Goal: Task Accomplishment & Management: Manage account settings

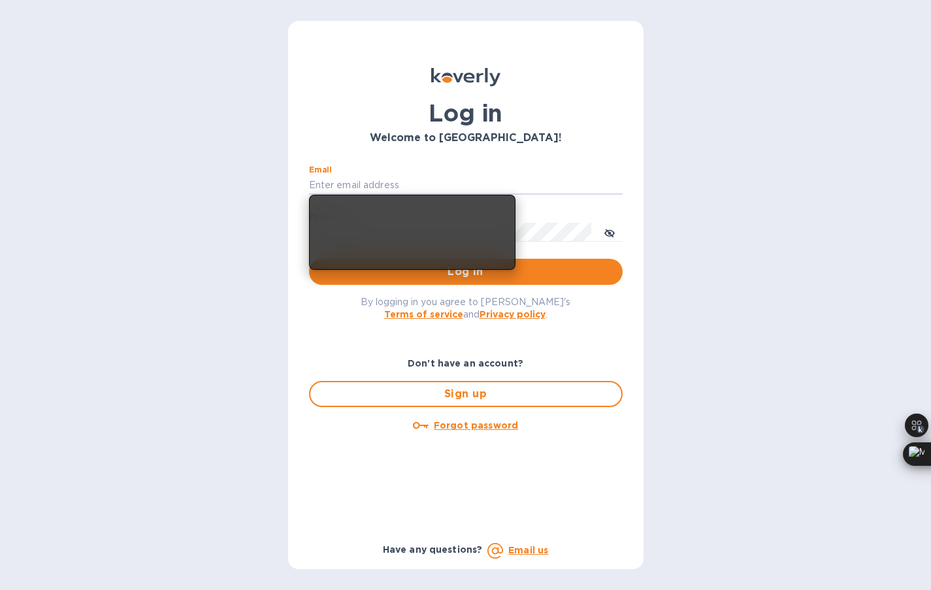
type input "[EMAIL_ADDRESS][DOMAIN_NAME]"
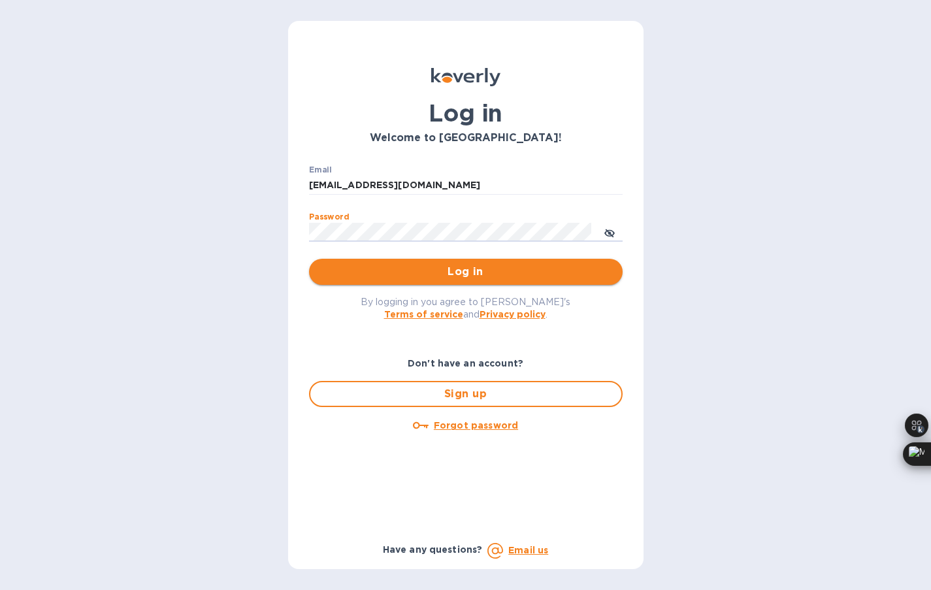
click at [445, 272] on span "Log in" at bounding box center [465, 272] width 293 height 16
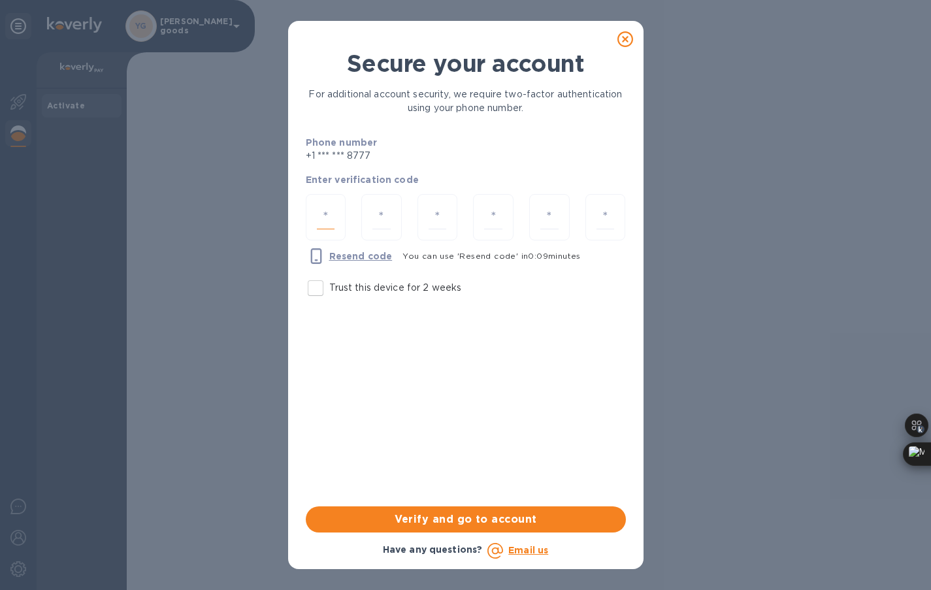
click at [331, 216] on input "number" at bounding box center [326, 217] width 18 height 24
type input "2"
type input "9"
type input "3"
type input "8"
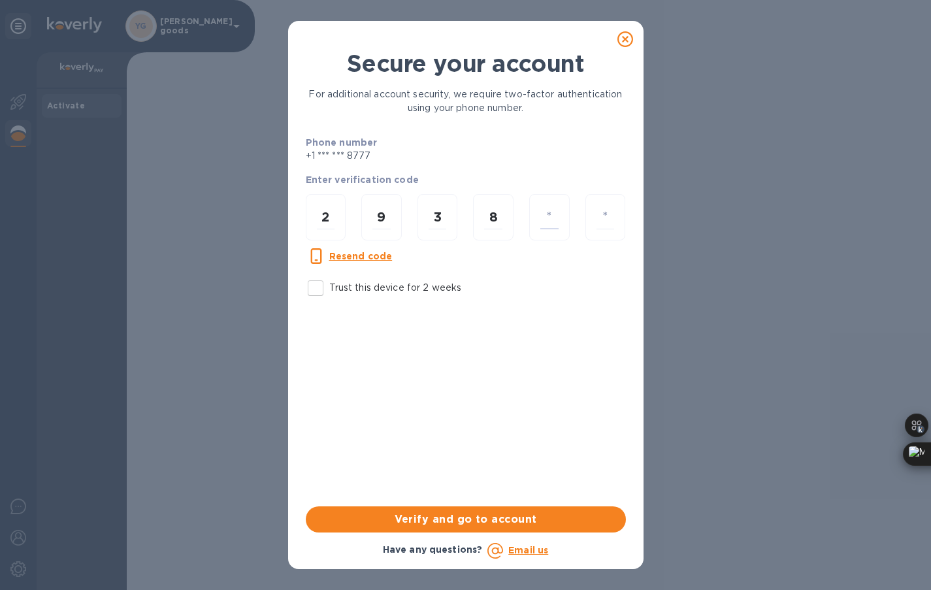
type input "9"
type input "6"
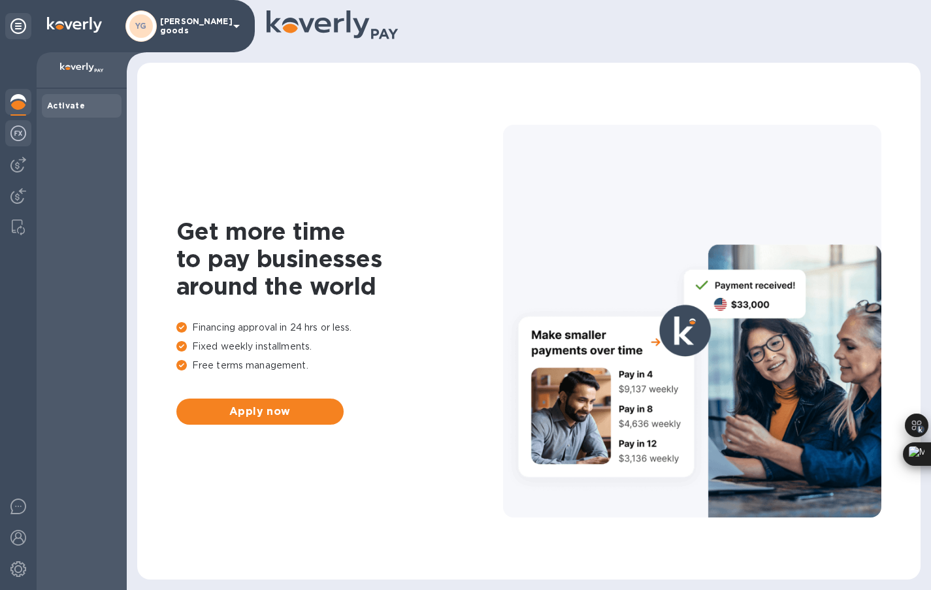
click at [16, 133] on img at bounding box center [18, 133] width 16 height 16
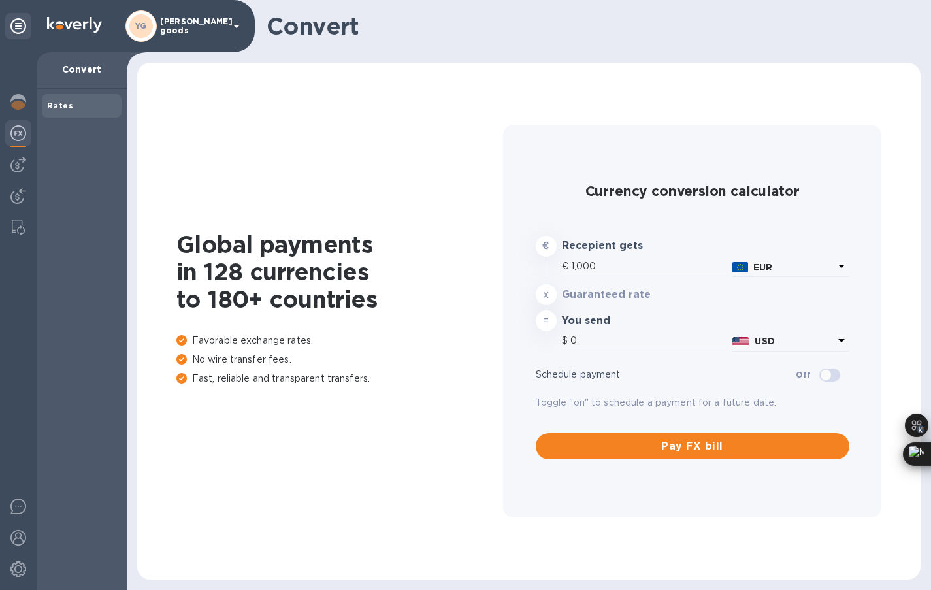
type input "1,176.87"
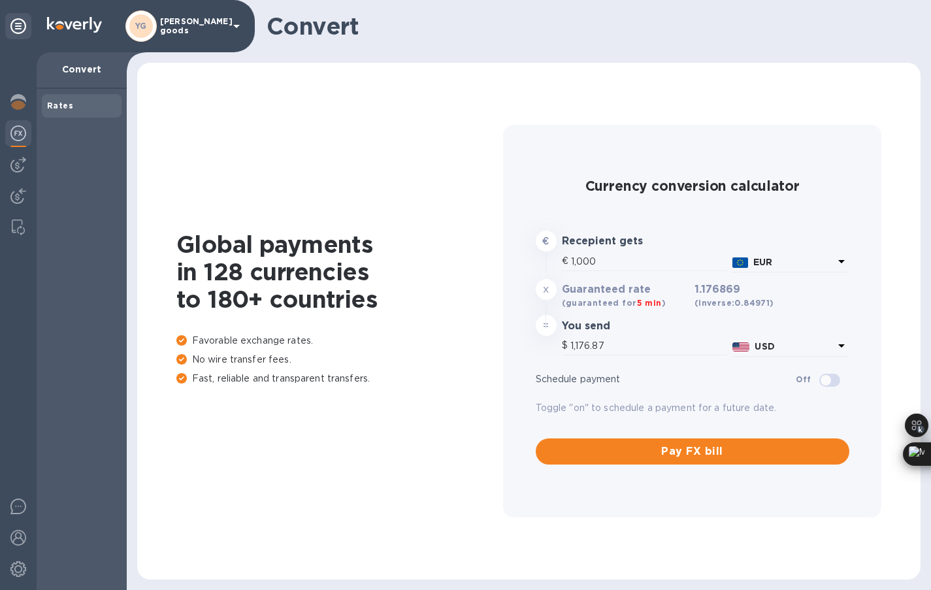
click at [12, 148] on div at bounding box center [18, 134] width 26 height 29
click at [16, 169] on img at bounding box center [18, 165] width 16 height 16
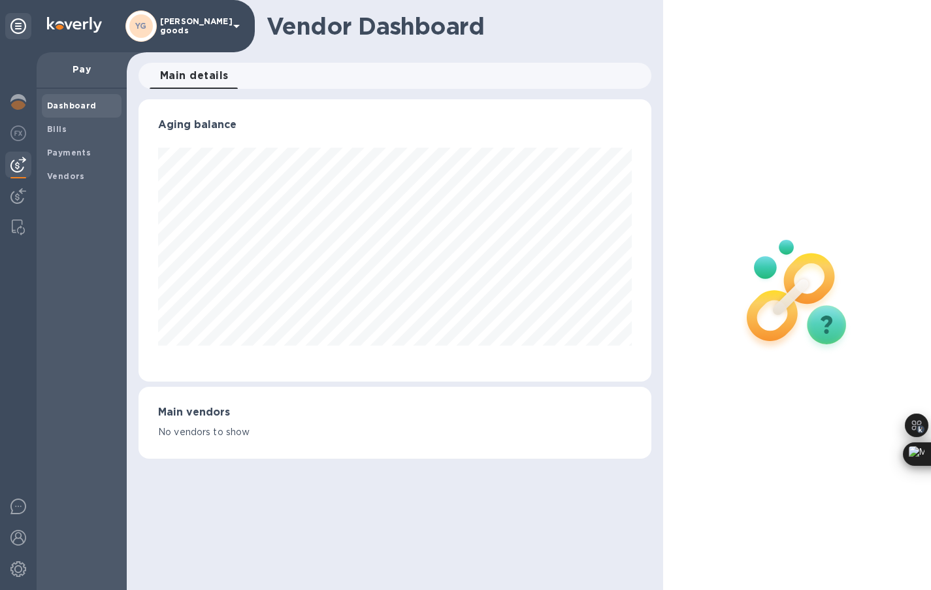
scroll to position [282, 513]
click at [16, 204] on div at bounding box center [18, 197] width 26 height 29
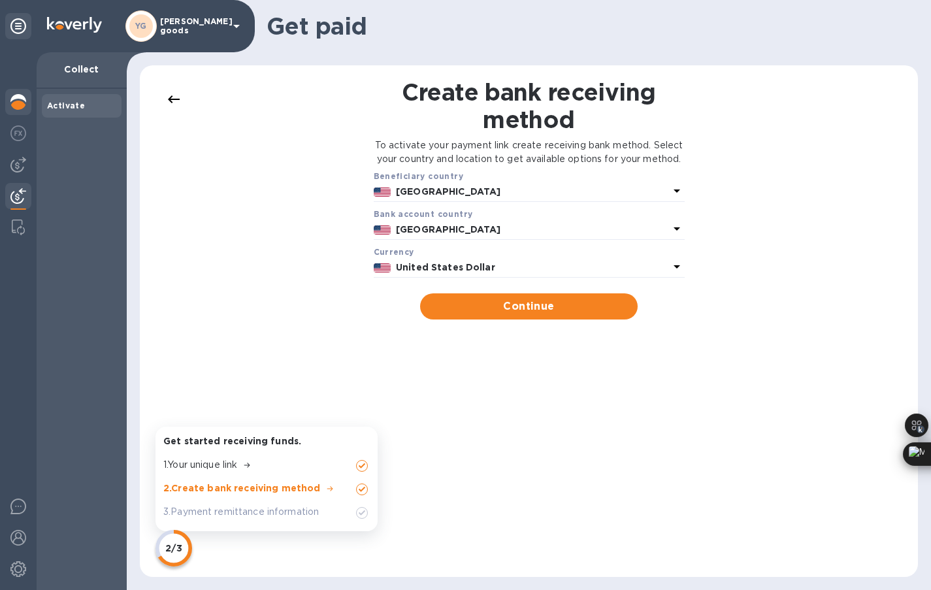
click at [24, 95] on img at bounding box center [18, 102] width 16 height 16
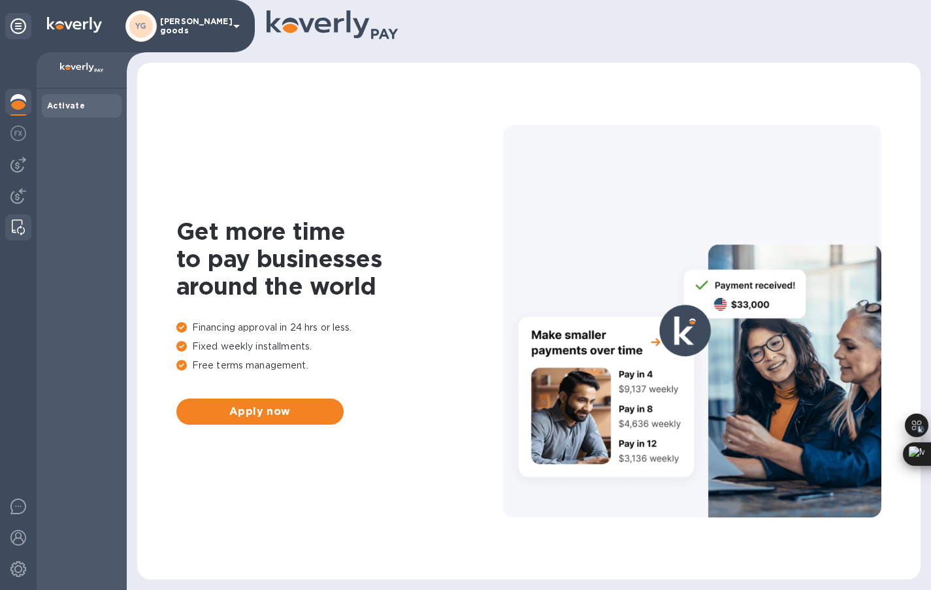
click at [17, 231] on img at bounding box center [18, 227] width 13 height 16
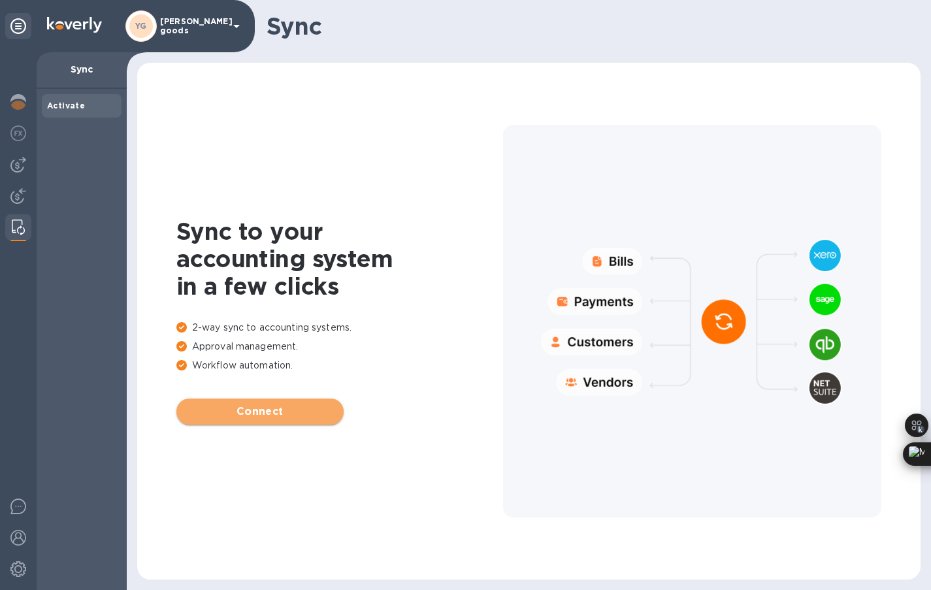
click at [225, 410] on span "Connect" at bounding box center [260, 412] width 146 height 16
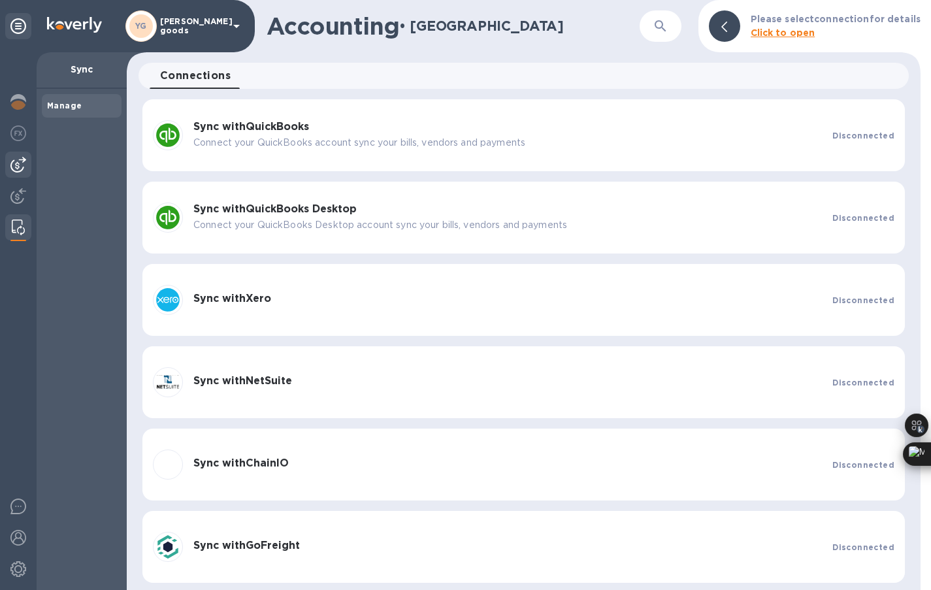
click at [17, 155] on div at bounding box center [18, 165] width 26 height 26
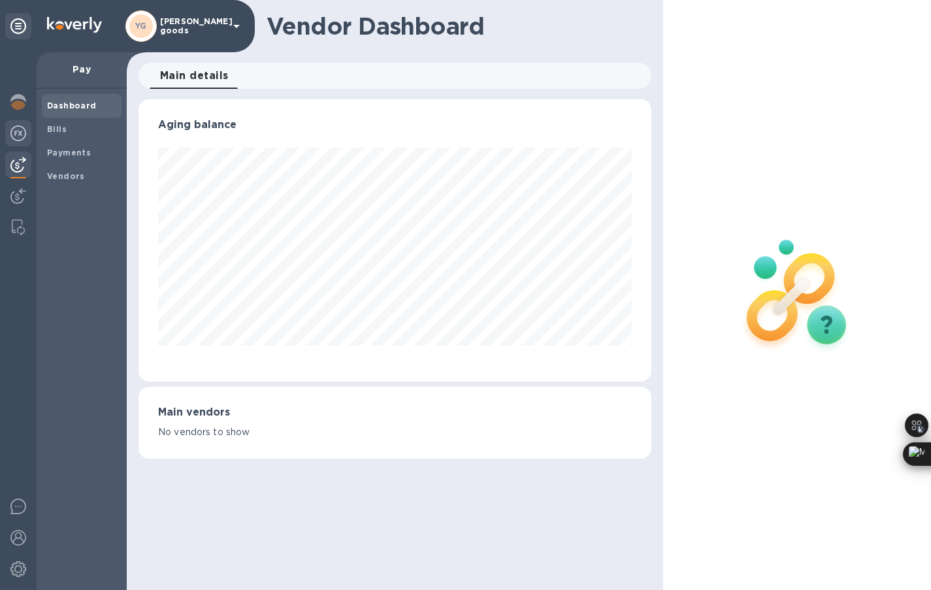
scroll to position [282, 513]
click at [20, 138] on img at bounding box center [18, 133] width 16 height 16
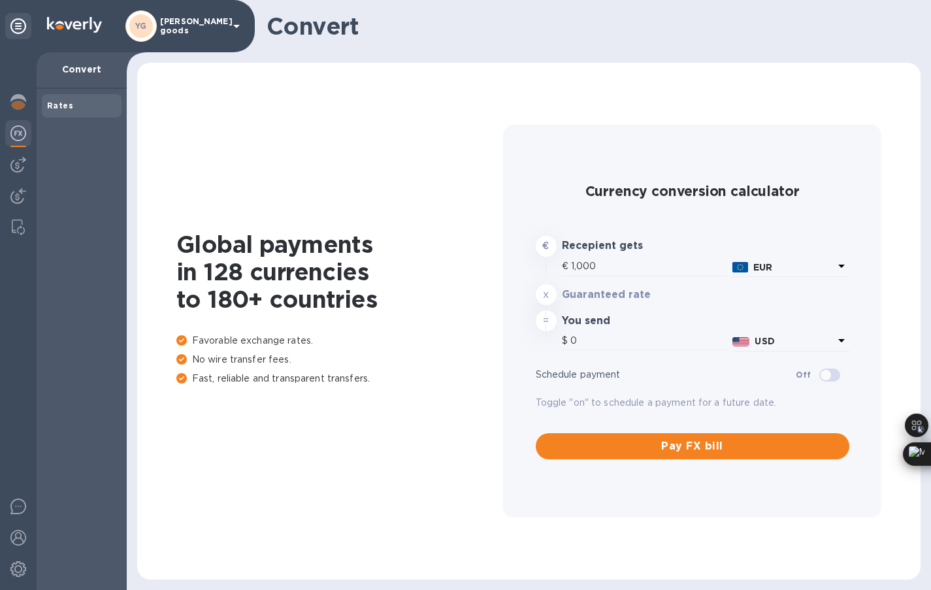
type input "1,176.87"
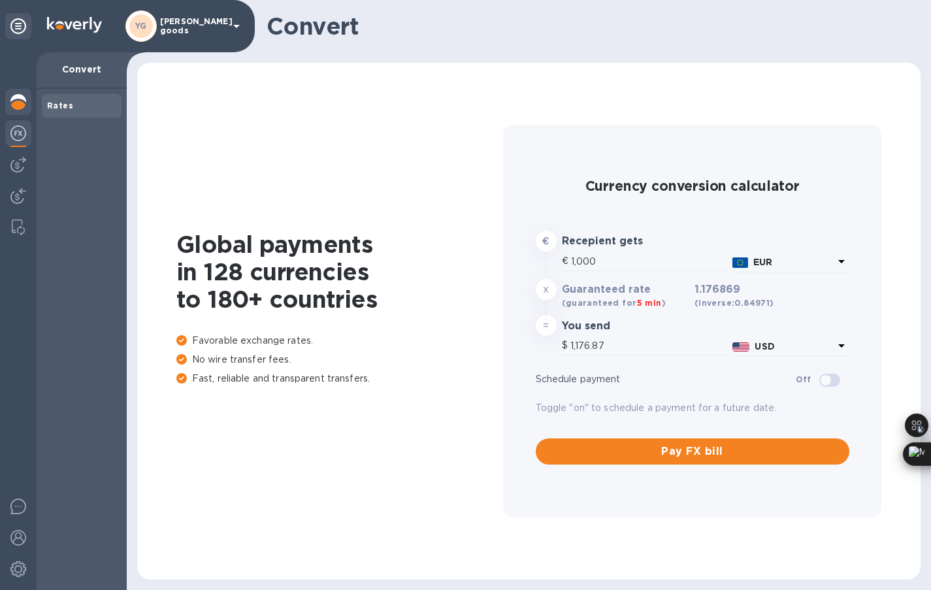
click at [15, 106] on img at bounding box center [18, 102] width 16 height 16
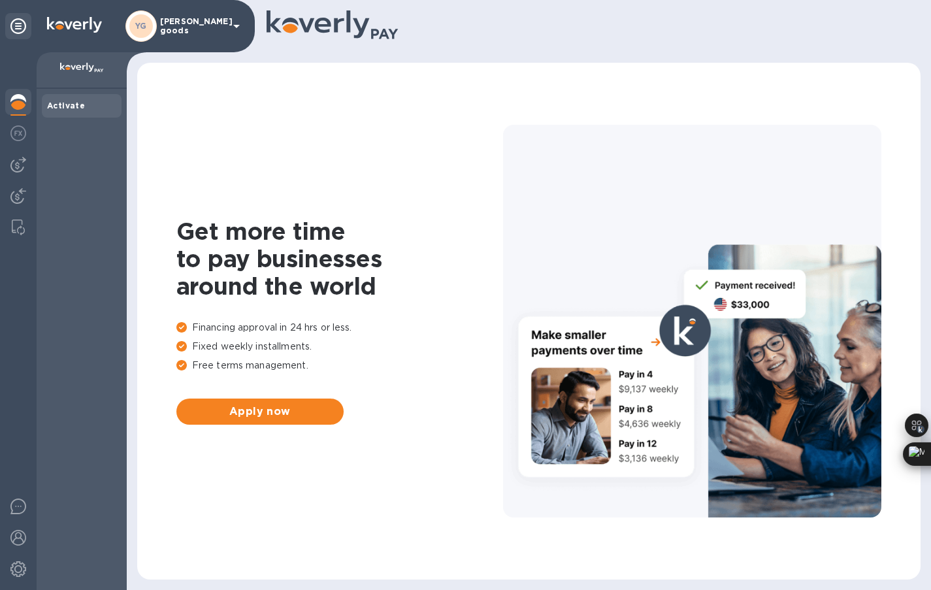
click at [71, 101] on b "Activate" at bounding box center [66, 106] width 38 height 10
click at [76, 72] on img at bounding box center [82, 68] width 44 height 10
click at [17, 123] on div at bounding box center [18, 134] width 26 height 29
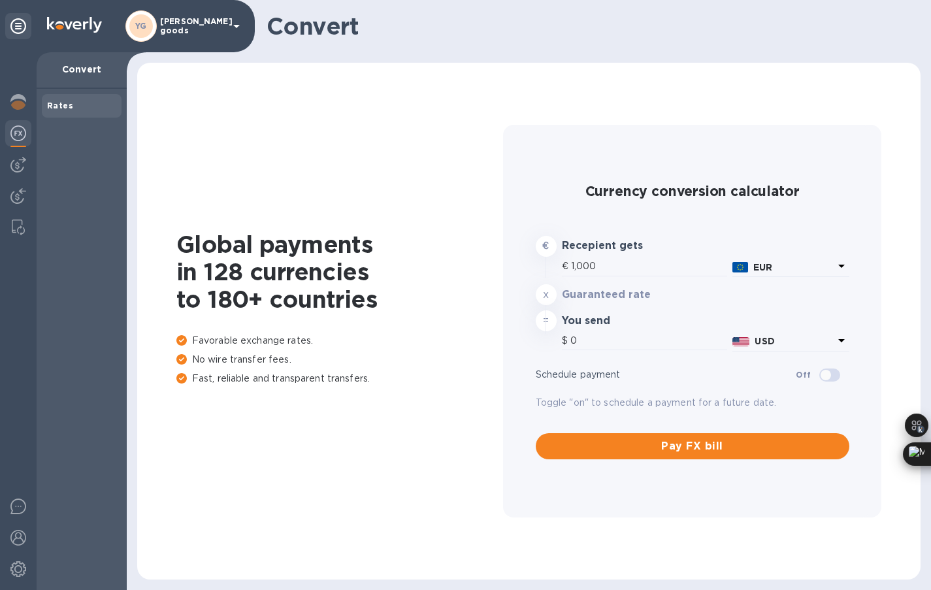
type input "1,176.87"
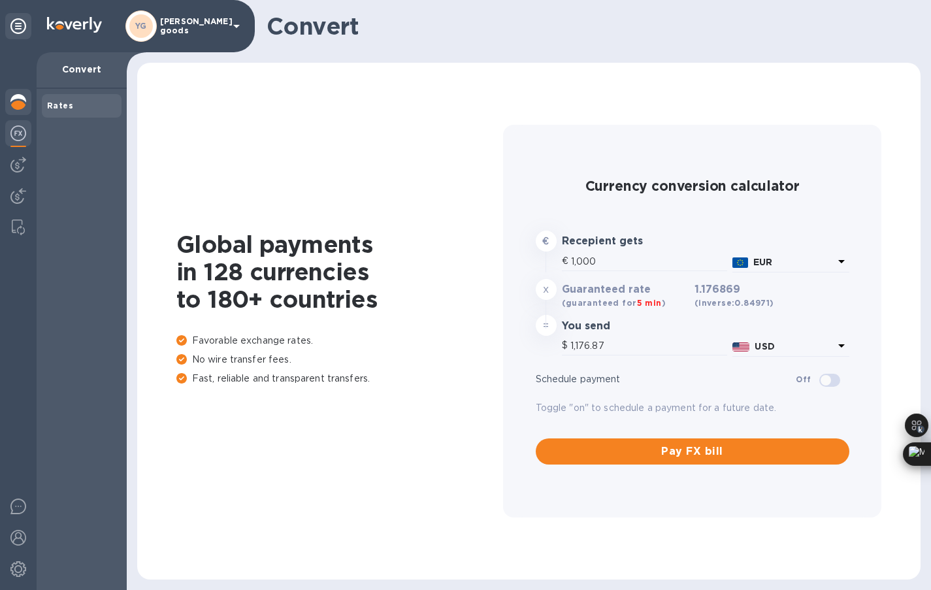
click at [18, 106] on img at bounding box center [18, 102] width 16 height 16
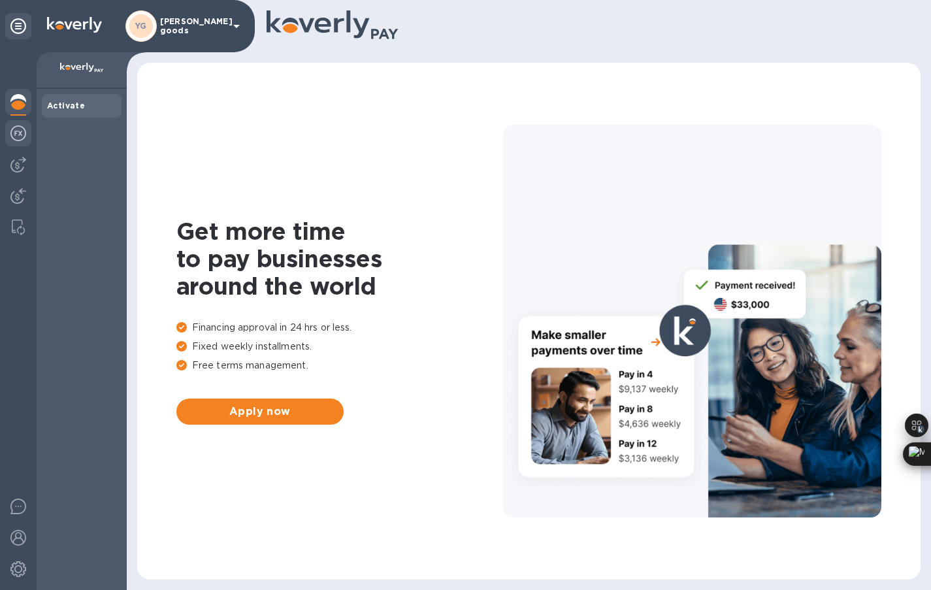
click at [22, 129] on img at bounding box center [18, 133] width 16 height 16
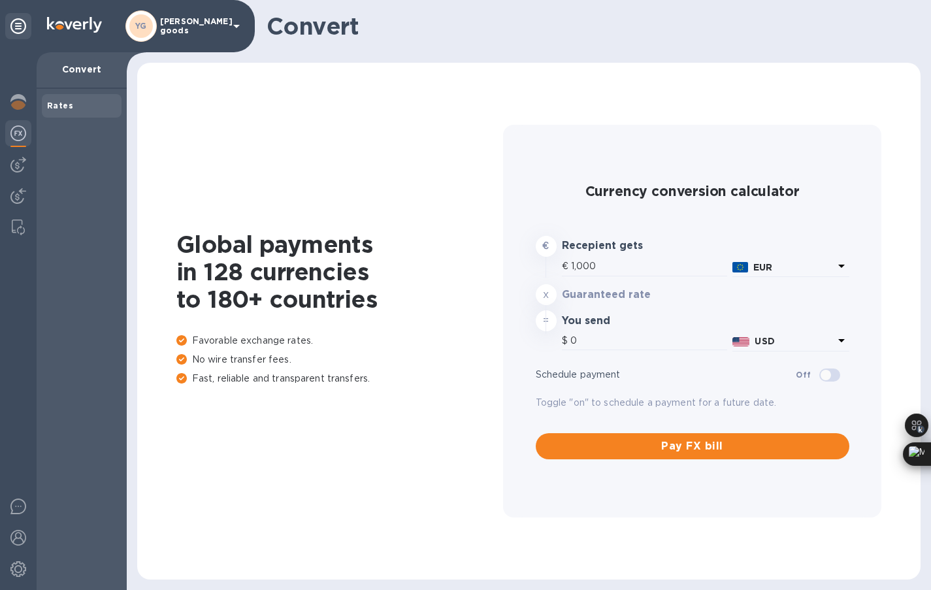
type input "1,176.87"
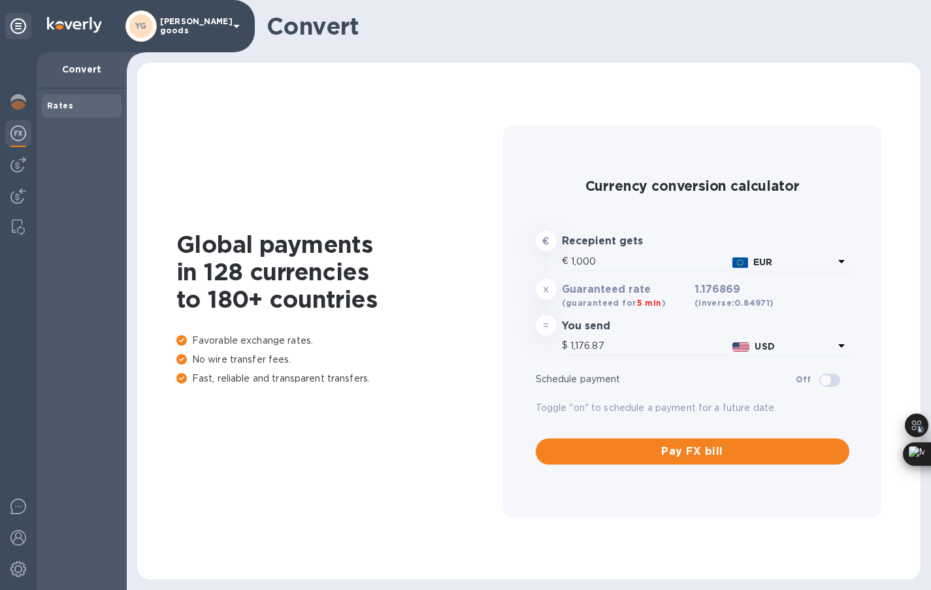
click at [763, 253] on div "EUR" at bounding box center [793, 262] width 86 height 19
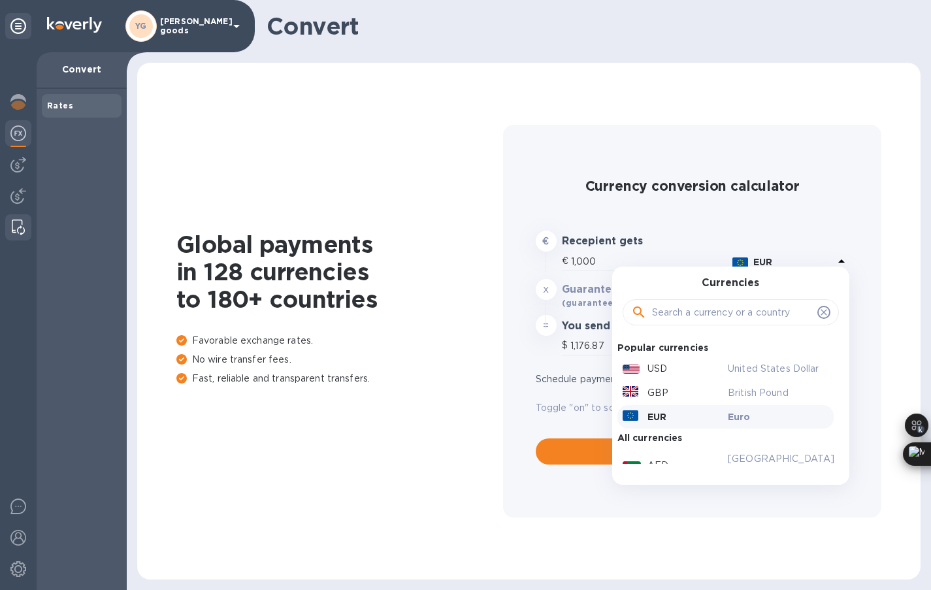
click at [20, 226] on img at bounding box center [18, 227] width 13 height 16
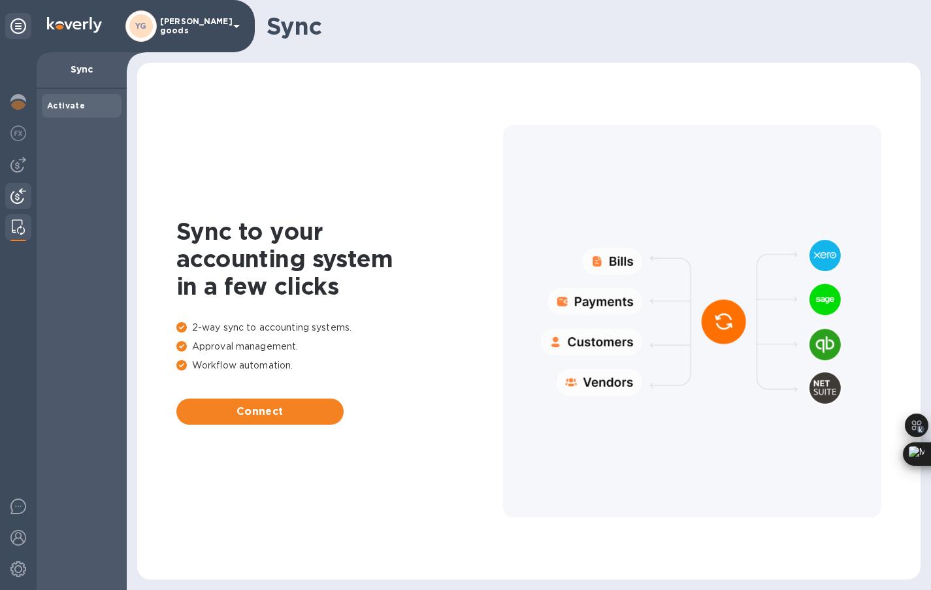
click at [18, 205] on div at bounding box center [18, 197] width 26 height 29
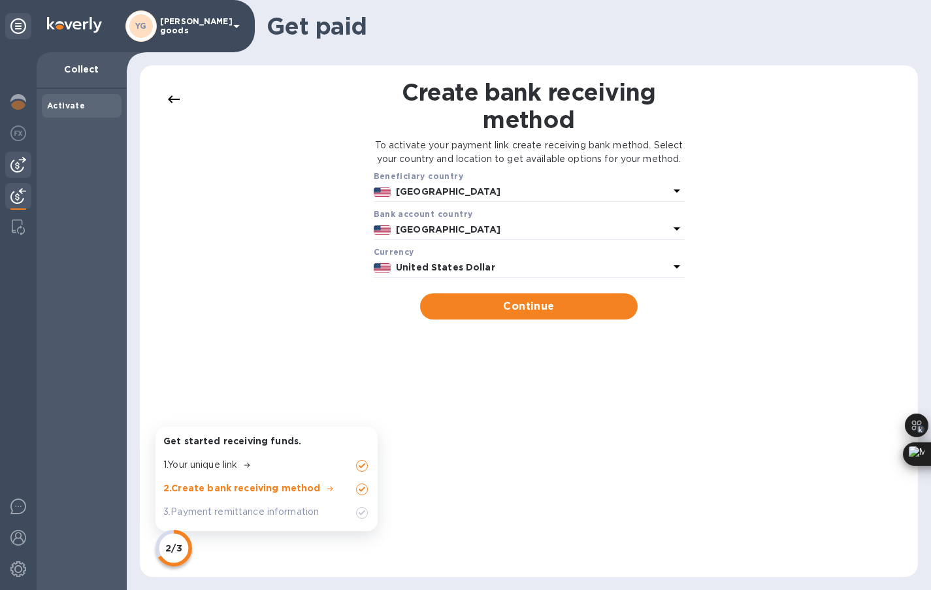
click at [16, 170] on img at bounding box center [18, 165] width 16 height 16
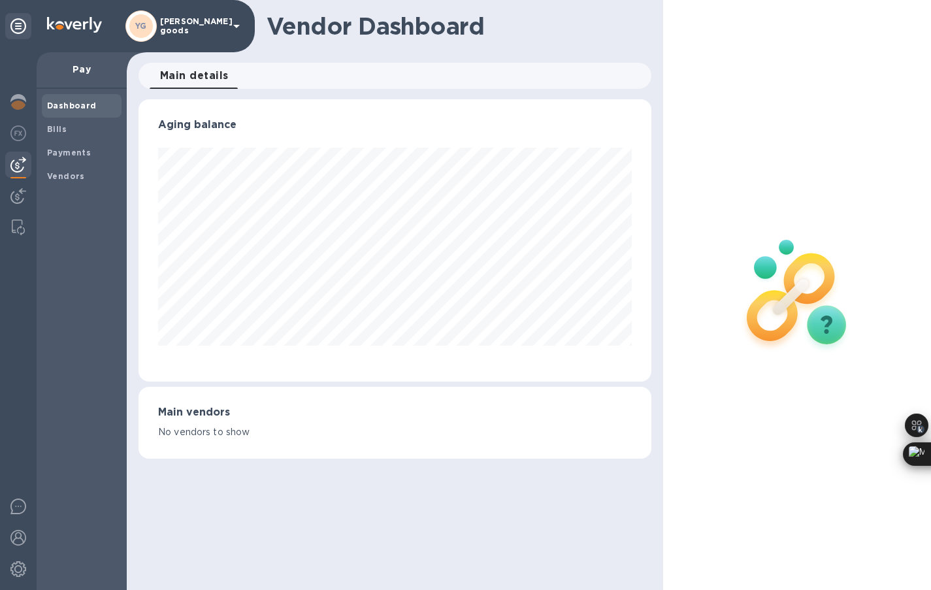
scroll to position [282, 513]
click at [24, 40] on div at bounding box center [18, 25] width 26 height 31
click at [79, 31] on img at bounding box center [74, 25] width 55 height 16
click at [70, 21] on img at bounding box center [74, 25] width 55 height 16
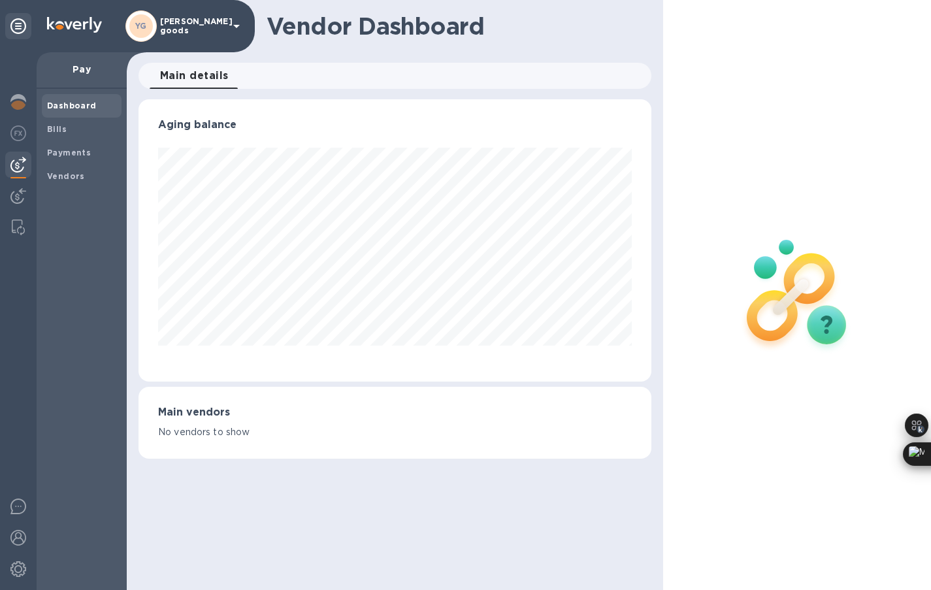
click at [153, 29] on div "YG" at bounding box center [140, 25] width 31 height 31
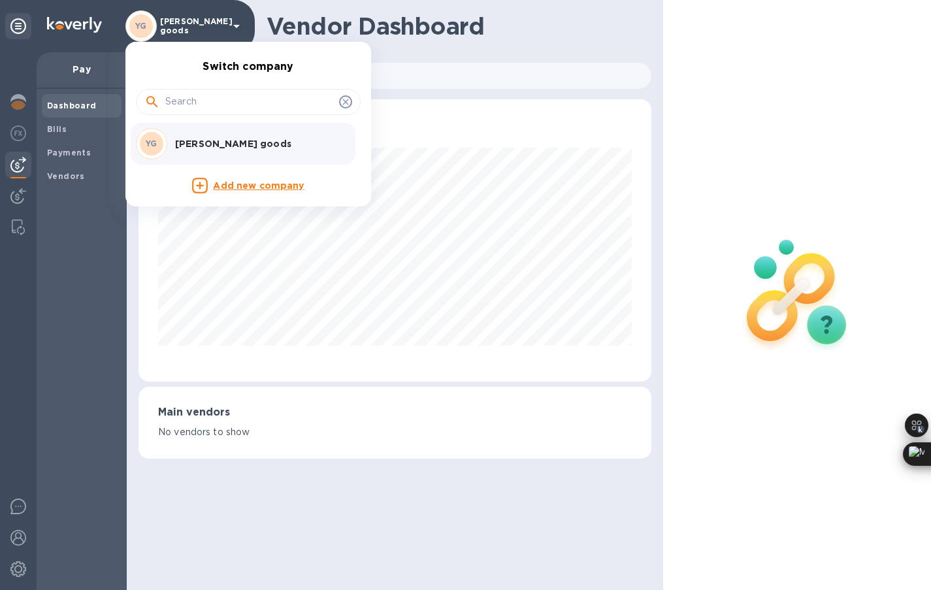
click at [200, 135] on div "[PERSON_NAME] goods" at bounding box center [238, 143] width 204 height 31
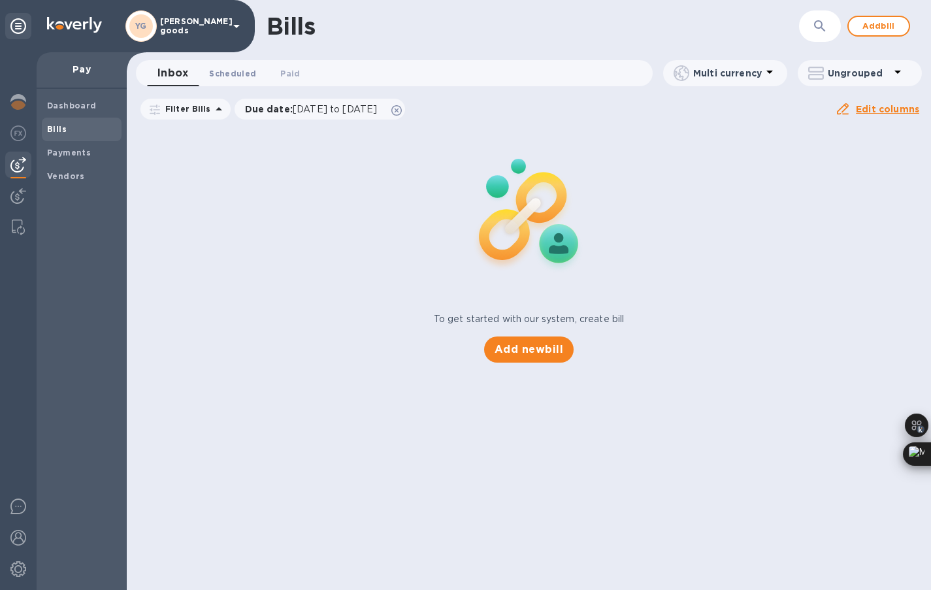
click at [238, 77] on span "Scheduled 0" at bounding box center [232, 74] width 47 height 14
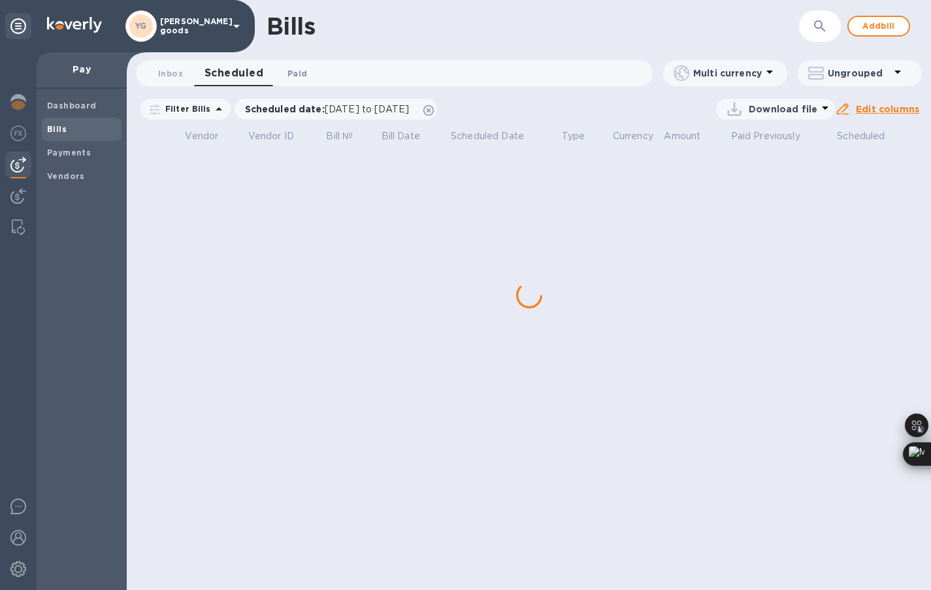
click at [290, 73] on span "Paid 0" at bounding box center [297, 74] width 20 height 14
click at [287, 56] on div "Bills ​ Add bill Inbox 0 Scheduled 0 Paid 0 Multi currency Ungrouped Filter Bil…" at bounding box center [529, 295] width 804 height 590
click at [336, 106] on span "07/13/2025 to 08/13/2025" at bounding box center [337, 109] width 84 height 10
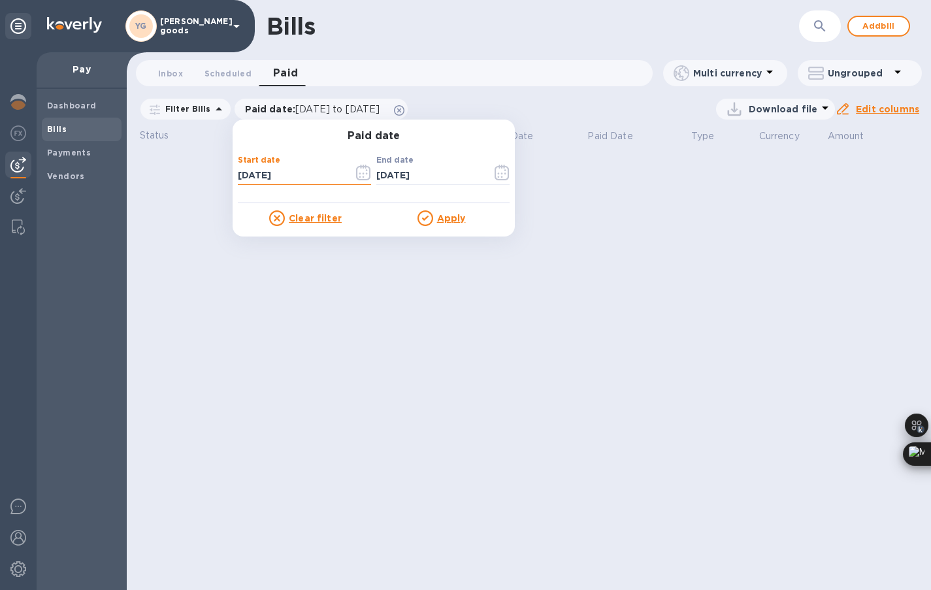
click at [278, 177] on input "07/13/2025" at bounding box center [290, 176] width 105 height 20
click at [349, 172] on button "button" at bounding box center [363, 172] width 31 height 31
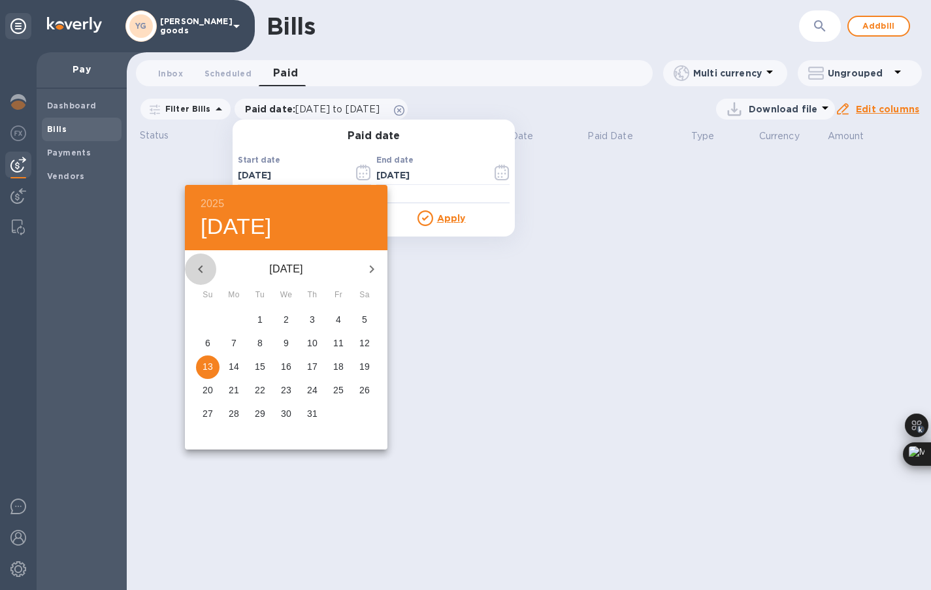
click at [206, 267] on icon "button" at bounding box center [201, 269] width 16 height 16
click at [265, 312] on button "1" at bounding box center [260, 320] width 24 height 24
type input "04/01/2025"
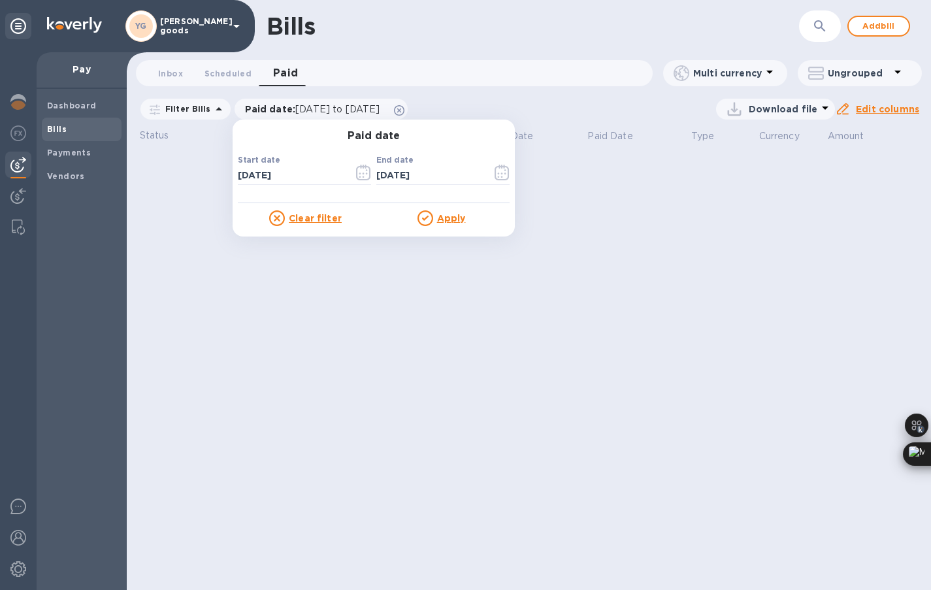
click at [638, 224] on div "Bills ​ Add bill Inbox 0 Scheduled 0 Paid 0 Multi currency Ungrouped Filter Bil…" at bounding box center [529, 295] width 804 height 590
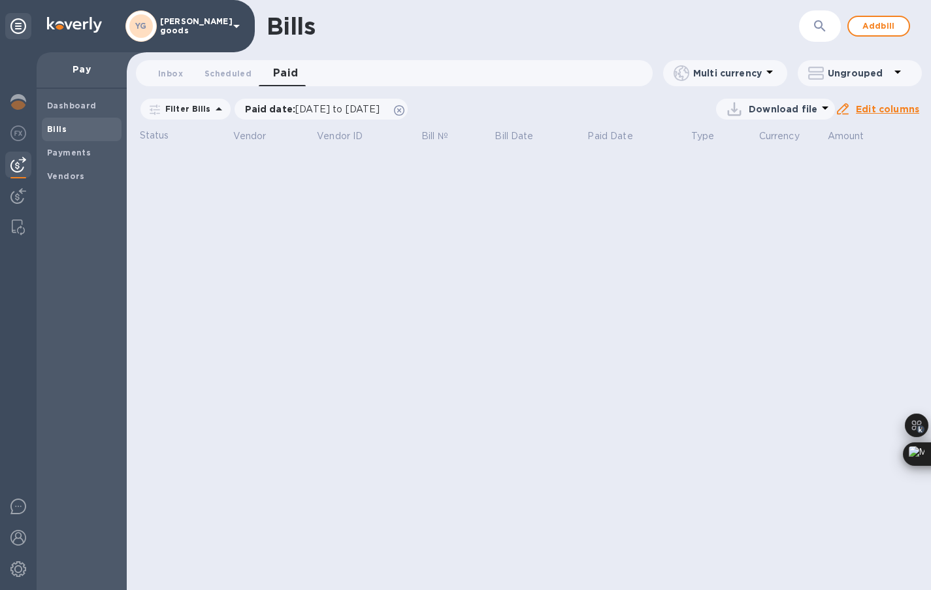
click at [218, 108] on icon at bounding box center [219, 109] width 16 height 16
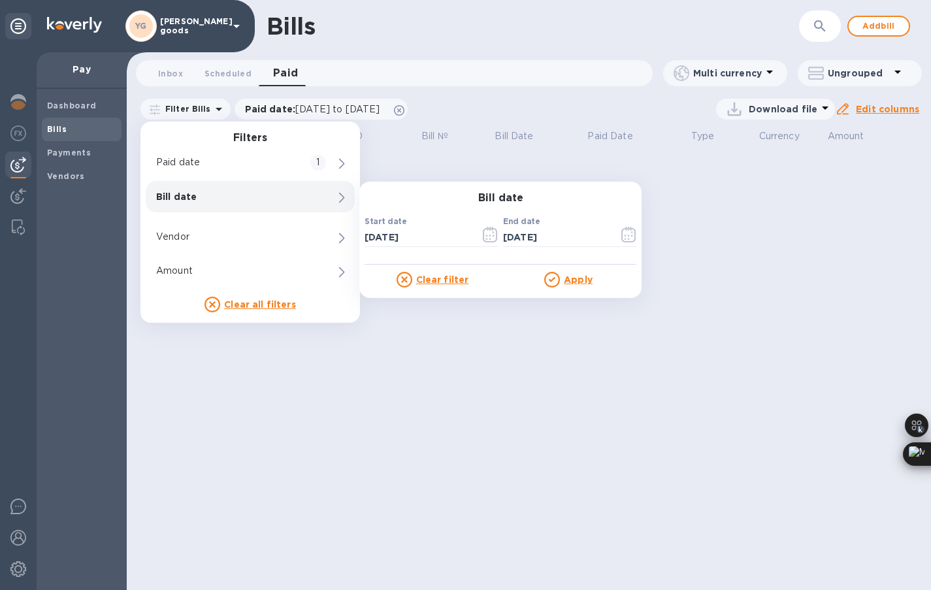
click at [449, 277] on u "Clear filter" at bounding box center [442, 279] width 53 height 10
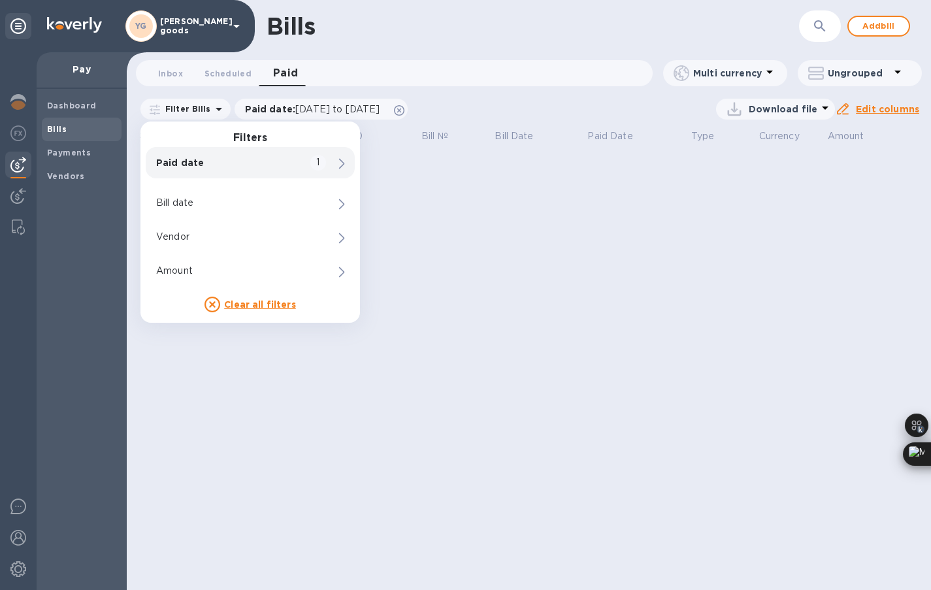
click at [255, 165] on p "Paid date" at bounding box center [228, 162] width 144 height 13
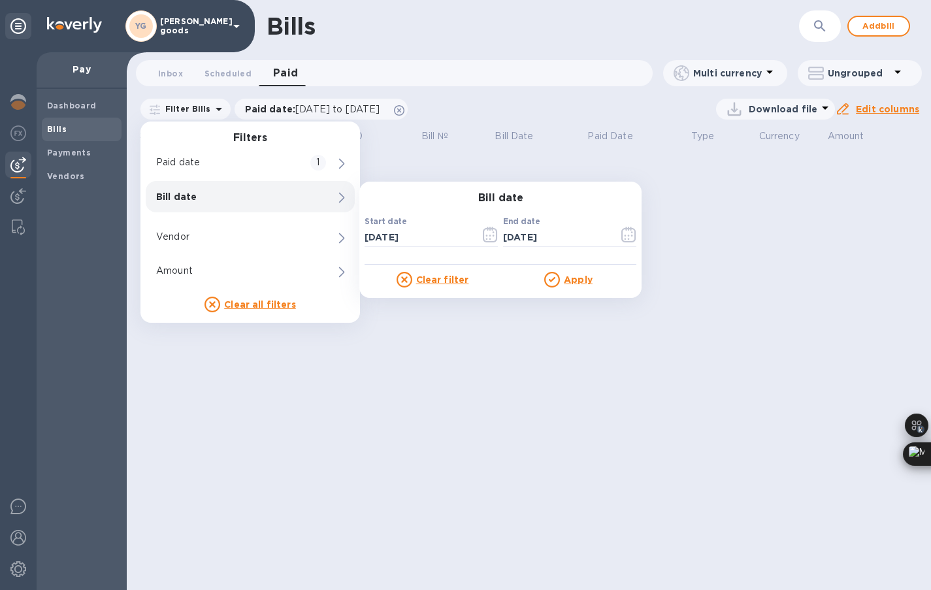
click at [569, 279] on u "Apply" at bounding box center [578, 279] width 29 height 10
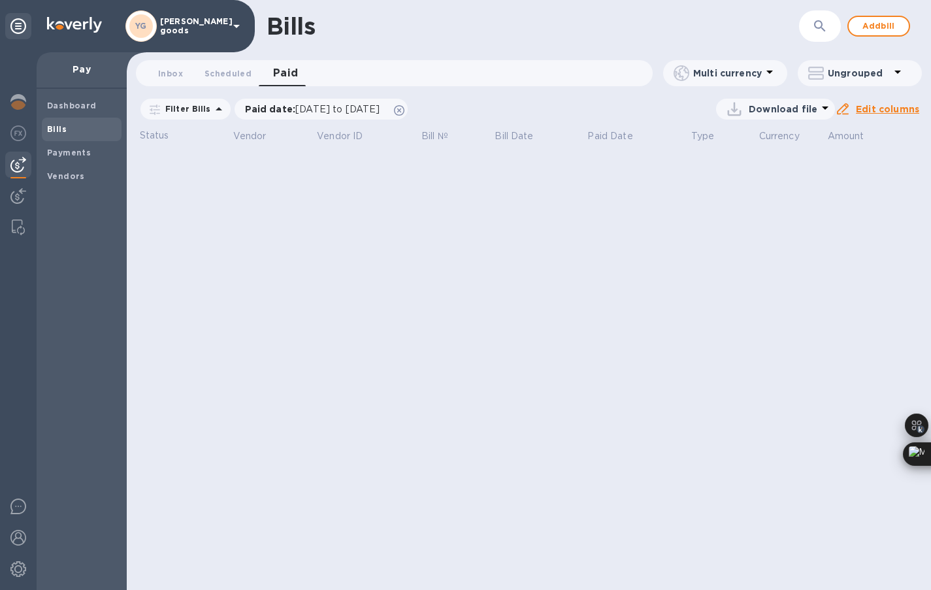
click at [211, 103] on icon at bounding box center [219, 109] width 16 height 16
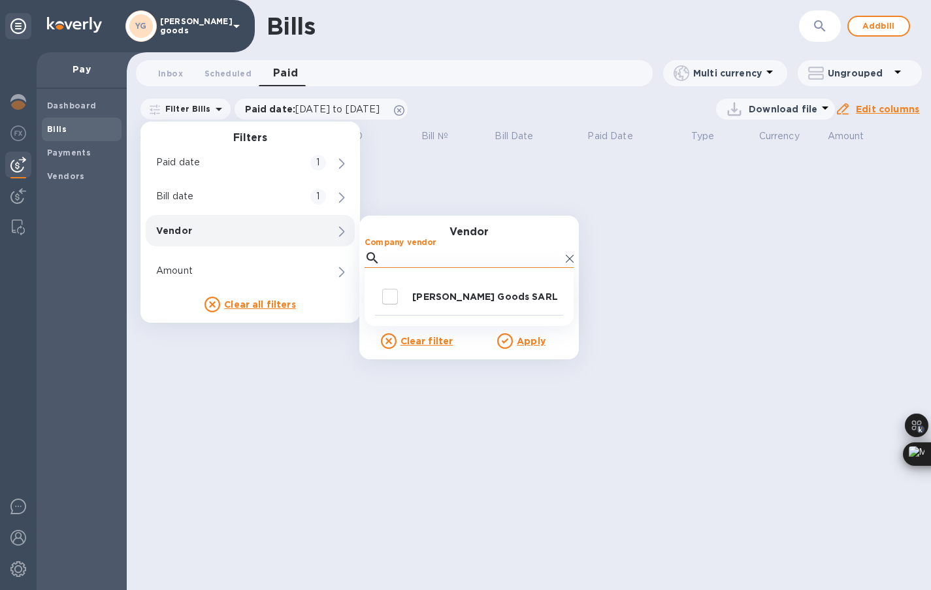
click at [411, 253] on input "Company vendor" at bounding box center [472, 258] width 175 height 20
click at [398, 295] on input "decorative checkbox" at bounding box center [389, 296] width 27 height 27
checkbox input "true"
click at [521, 347] on p "Apply" at bounding box center [531, 340] width 29 height 13
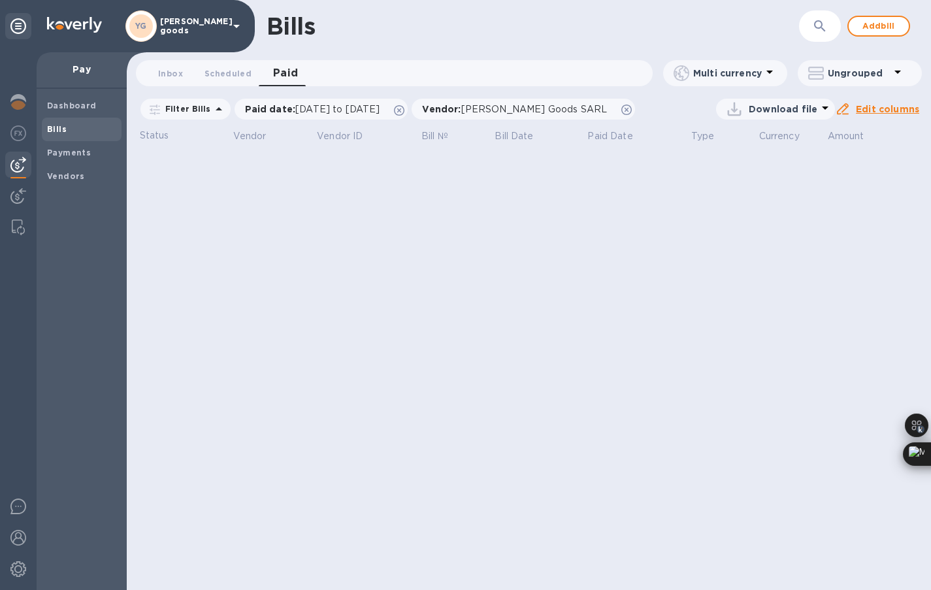
click at [193, 108] on p "Filter Bills" at bounding box center [185, 108] width 51 height 11
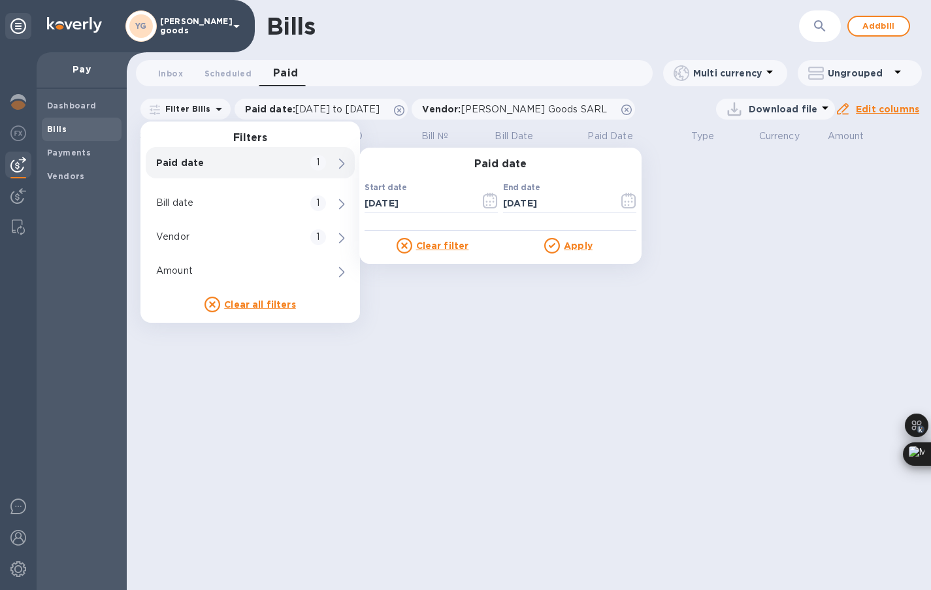
click at [244, 162] on p "Paid date" at bounding box center [228, 162] width 144 height 13
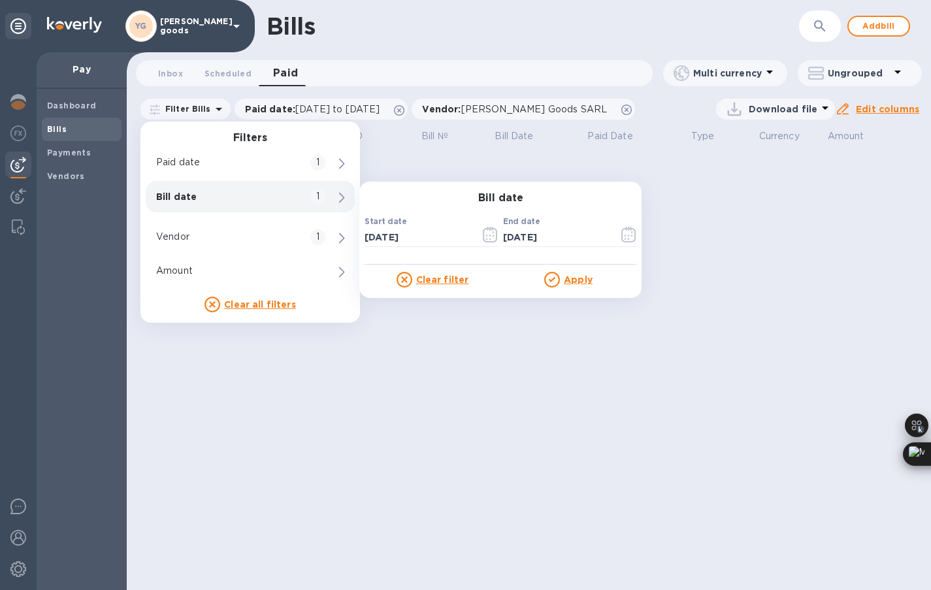
click at [439, 280] on u "Clear filter" at bounding box center [442, 279] width 53 height 10
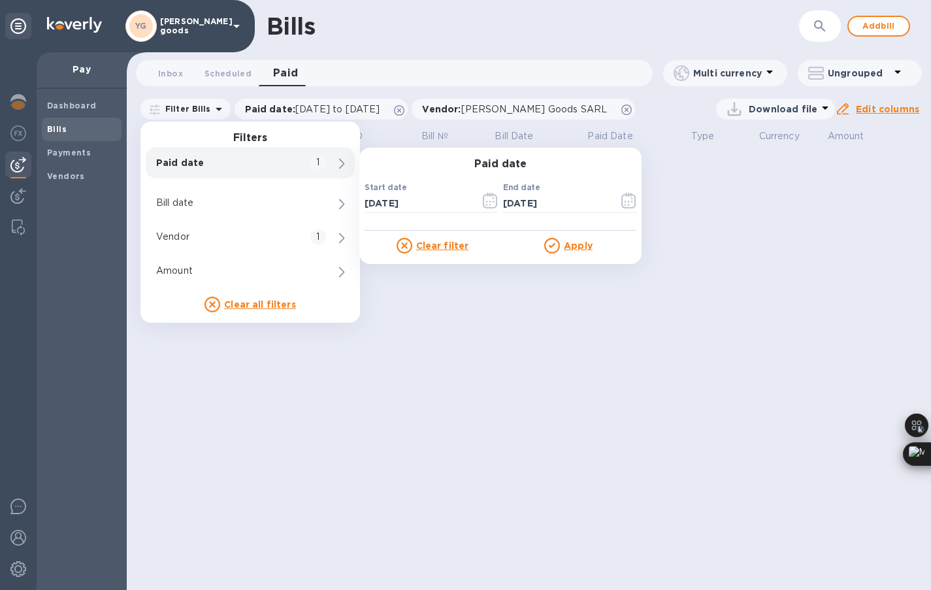
click at [443, 245] on u "Clear filter" at bounding box center [442, 245] width 53 height 10
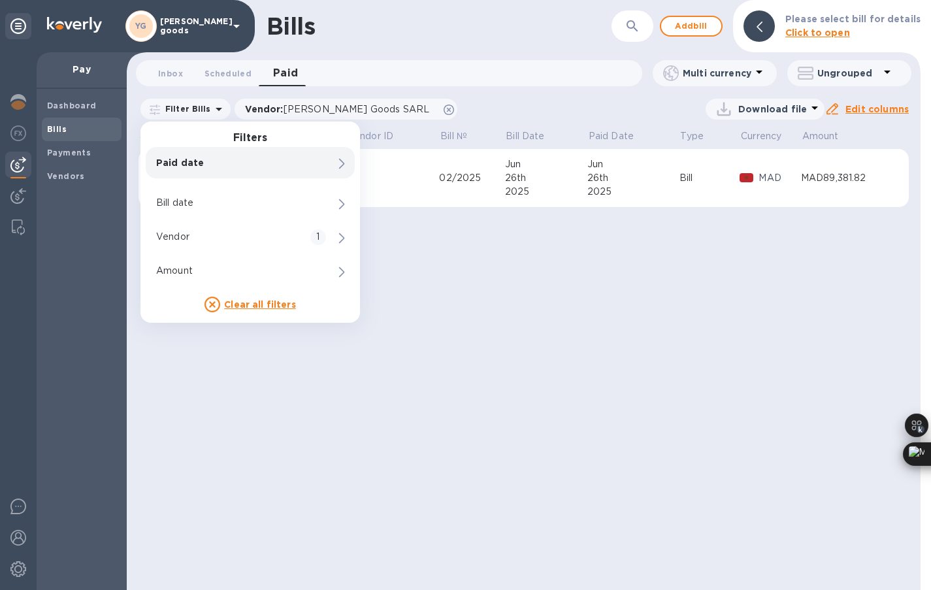
click at [443, 245] on div "Bills ​ Add bill Please select bill for details Click to open Inbox 0 Scheduled…" at bounding box center [524, 295] width 794 height 590
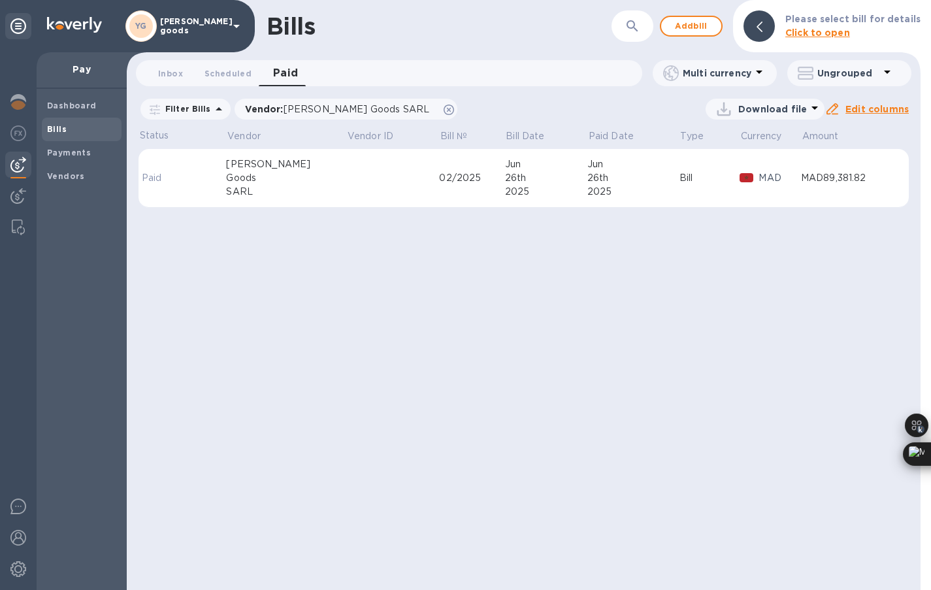
click at [439, 192] on td "02/2025" at bounding box center [471, 178] width 65 height 59
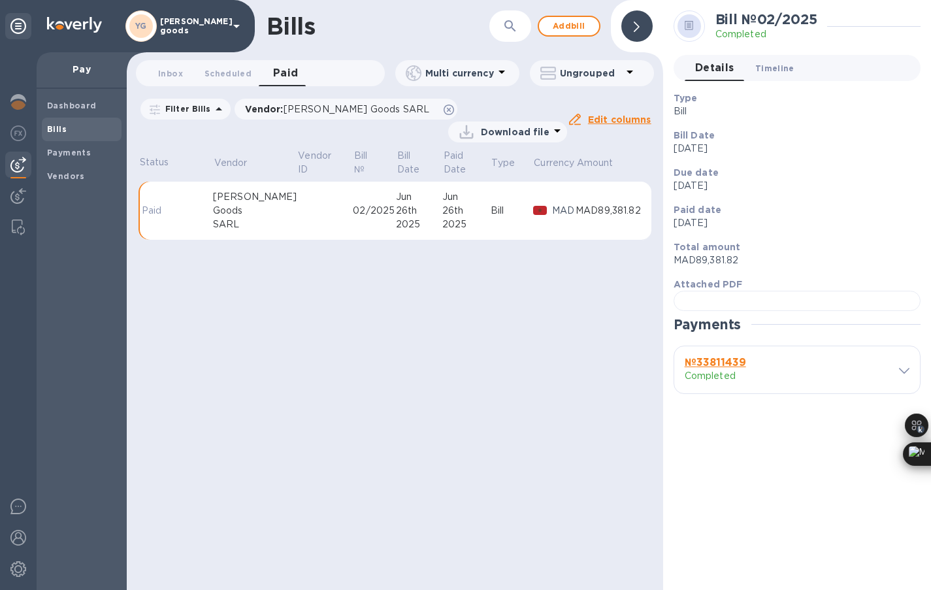
click at [764, 64] on span "Timeline 0" at bounding box center [774, 68] width 39 height 14
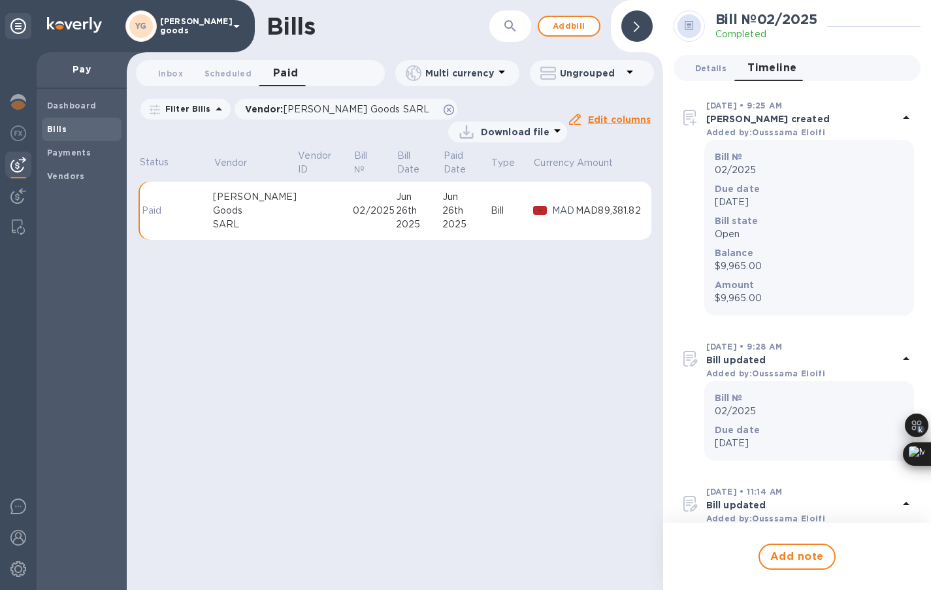
click at [703, 71] on span "Details 0" at bounding box center [710, 68] width 31 height 14
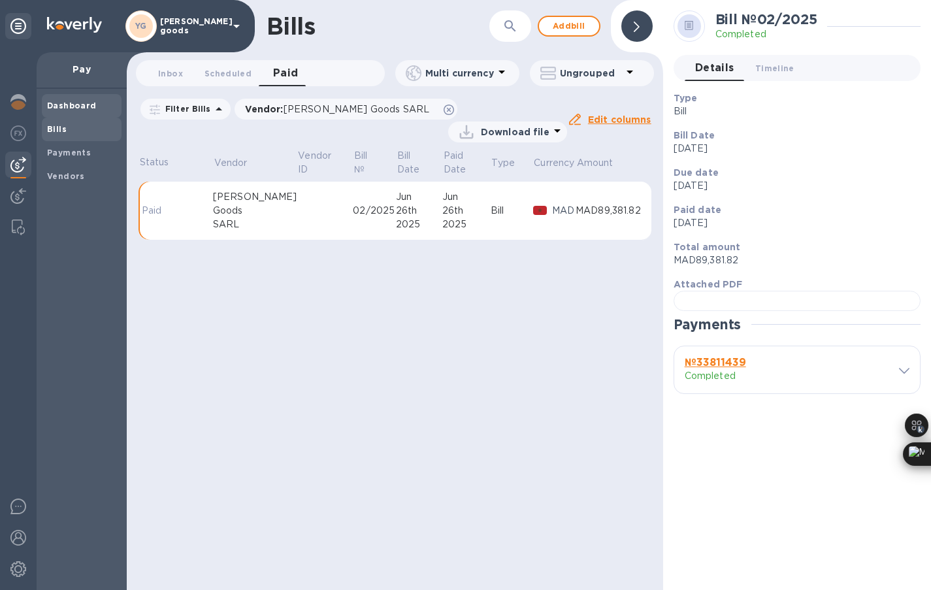
click at [78, 105] on b "Dashboard" at bounding box center [72, 106] width 50 height 10
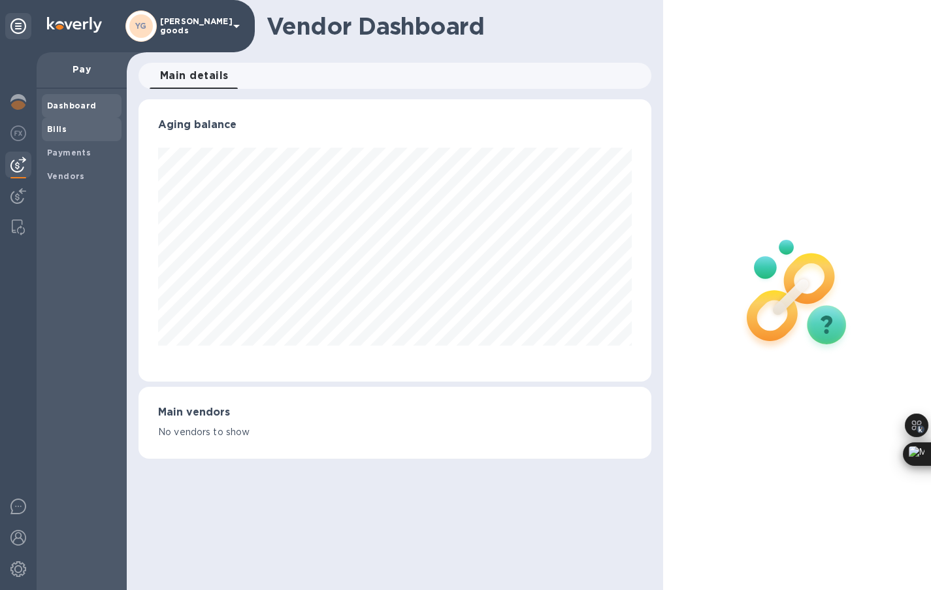
scroll to position [282, 513]
click at [77, 124] on span "Bills" at bounding box center [81, 129] width 69 height 13
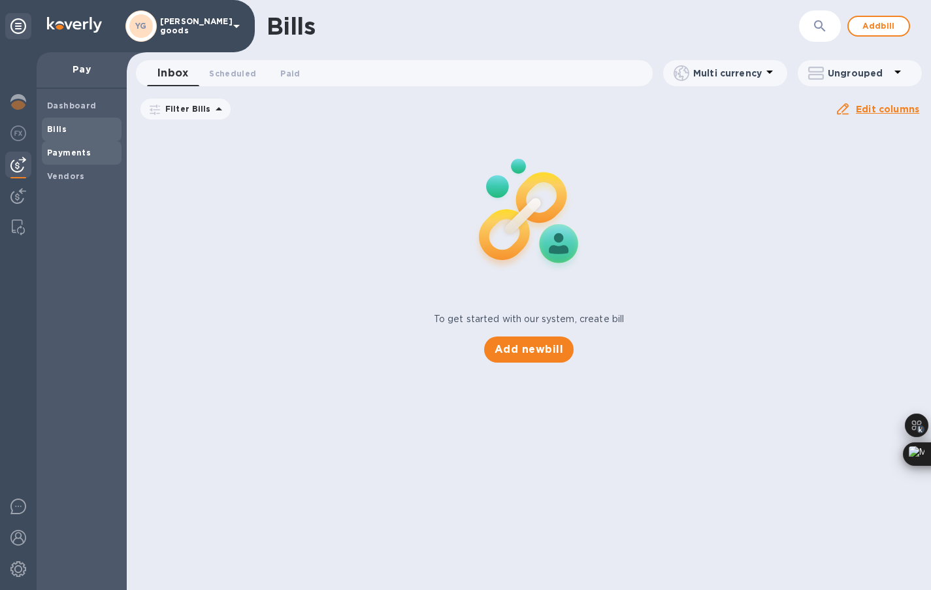
click at [70, 143] on div "Payments" at bounding box center [82, 153] width 80 height 24
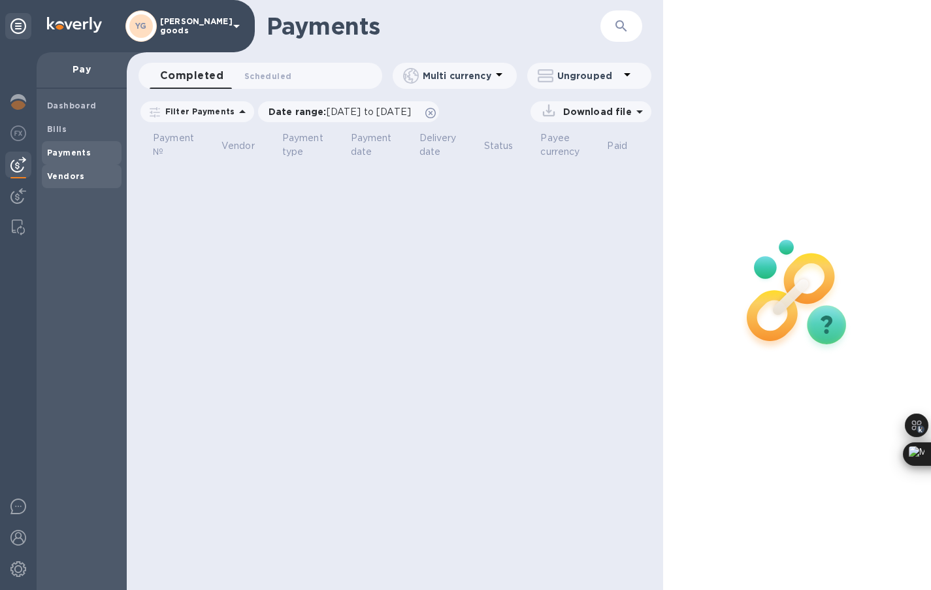
click at [74, 165] on div "Vendors" at bounding box center [82, 177] width 80 height 24
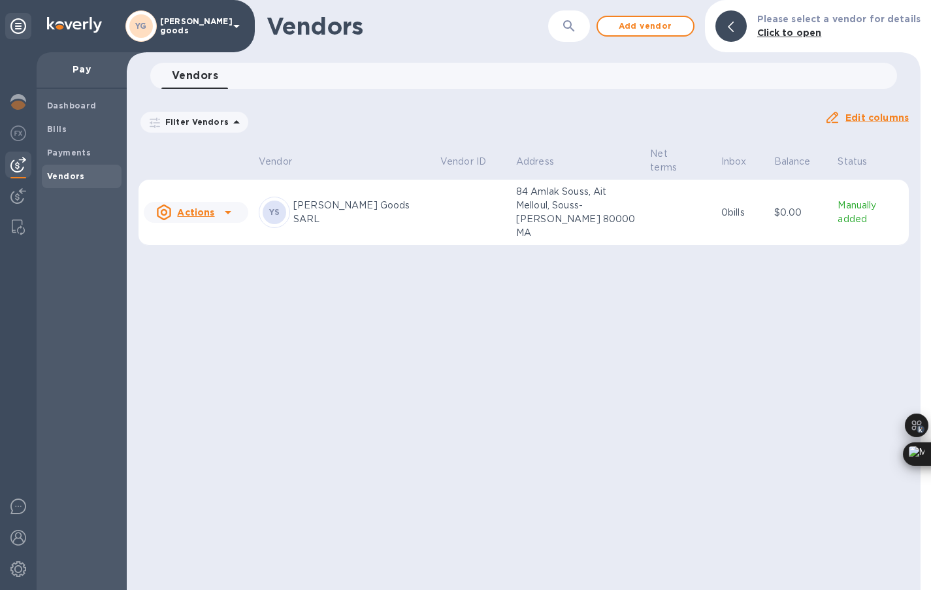
click at [178, 207] on u "Actions" at bounding box center [195, 212] width 37 height 10
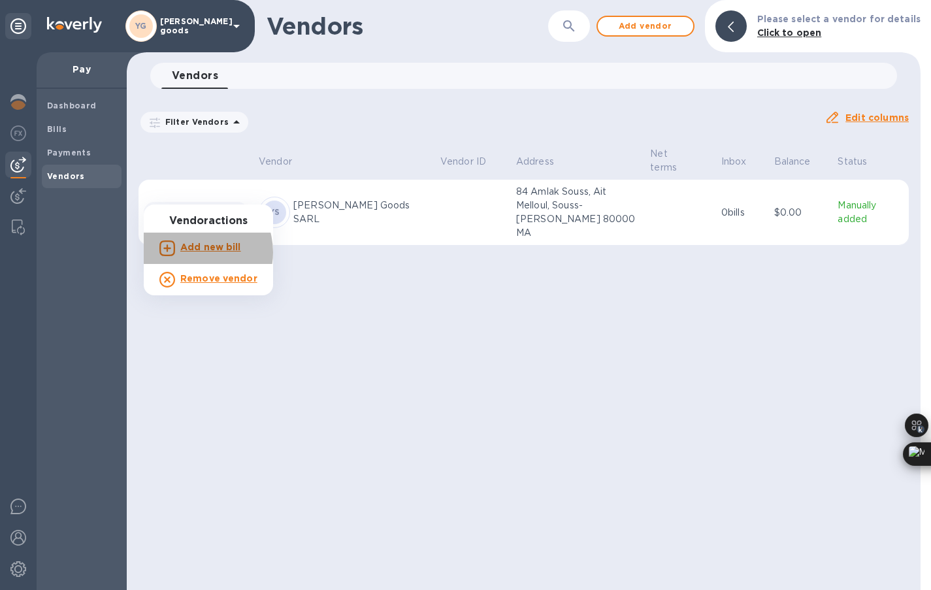
click at [194, 252] on p "Add new bill" at bounding box center [210, 247] width 61 height 14
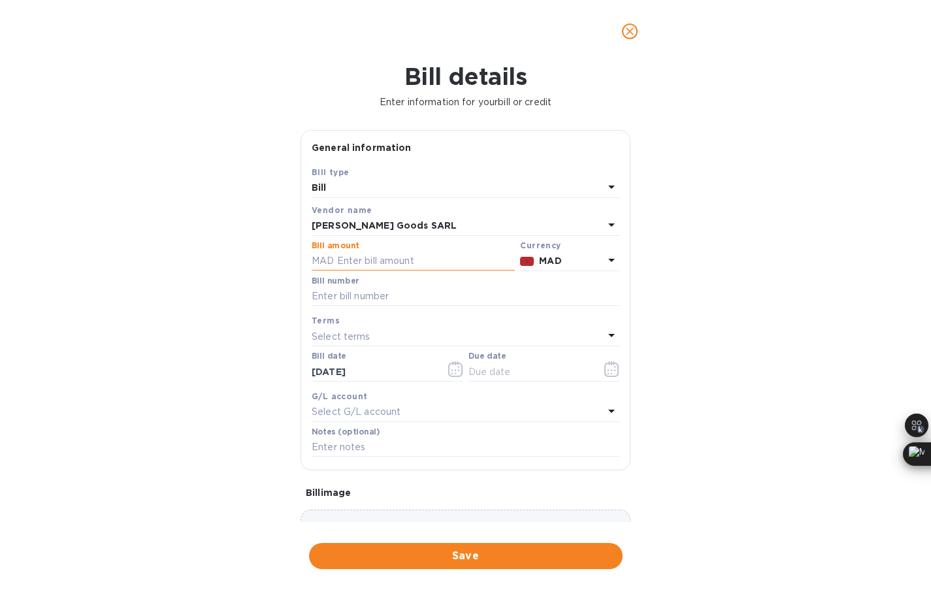
click at [406, 257] on input "text" at bounding box center [413, 261] width 203 height 20
paste input "3,191"
type input "3,191"
click at [582, 270] on div "MAD" at bounding box center [571, 260] width 70 height 19
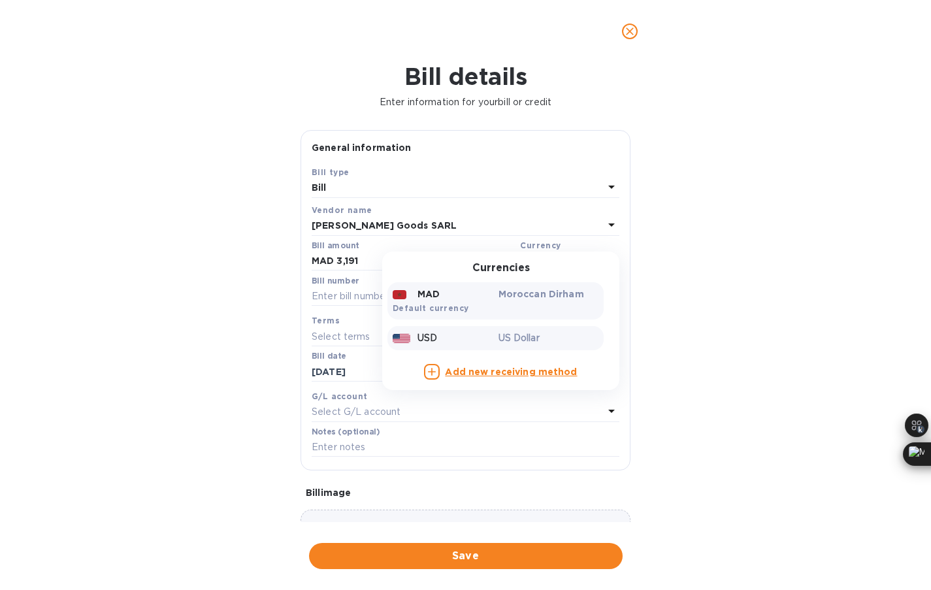
click at [498, 341] on p "US Dollar" at bounding box center [548, 338] width 101 height 14
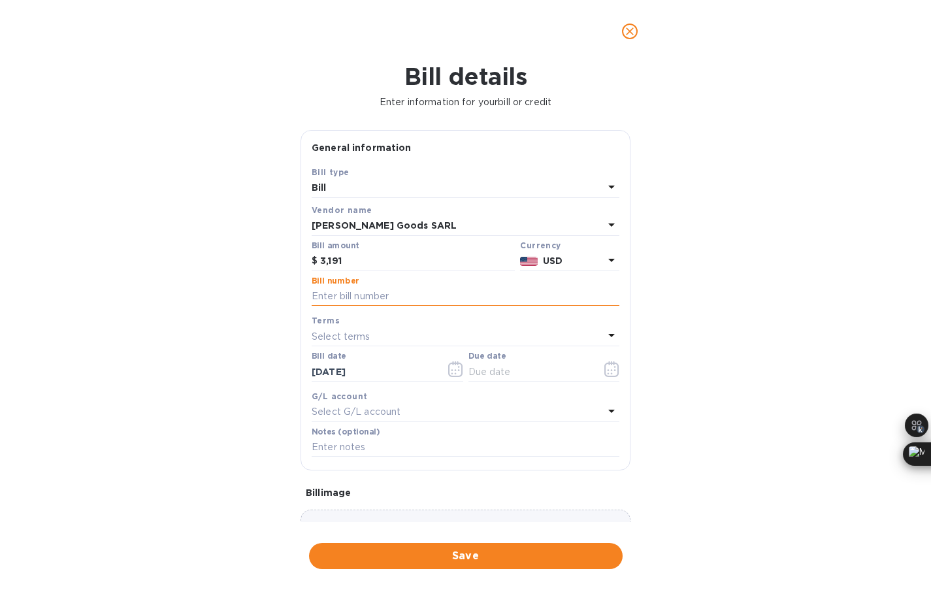
click at [396, 297] on input "text" at bounding box center [466, 297] width 308 height 20
paste input "N: 03/2025"
click at [325, 295] on input "N: 03/2025" at bounding box center [466, 297] width 308 height 20
type input "N: 03/2025"
click at [350, 333] on p "Select terms" at bounding box center [341, 337] width 59 height 14
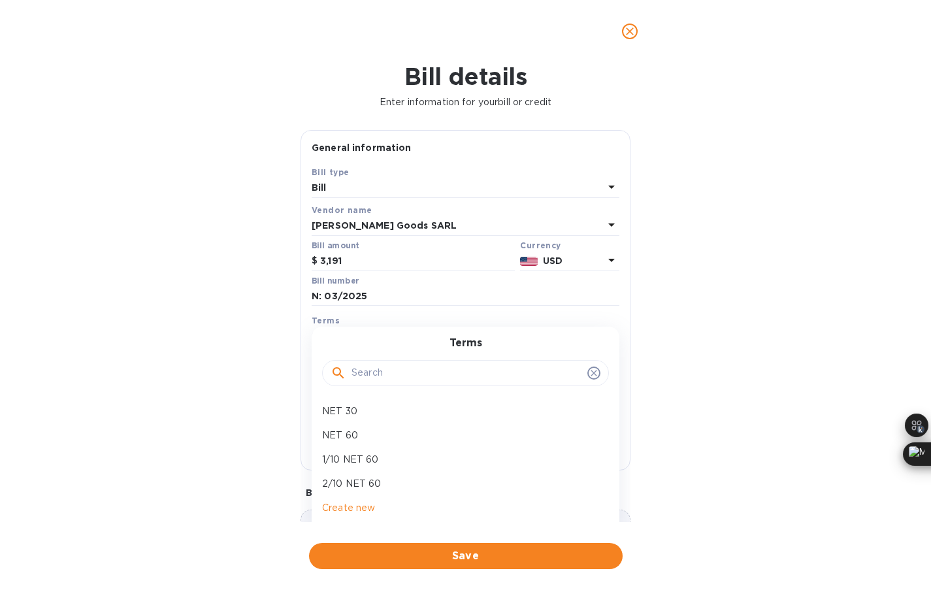
click at [260, 359] on div "Bill details Enter information for your bill or credit General information Save…" at bounding box center [465, 326] width 931 height 527
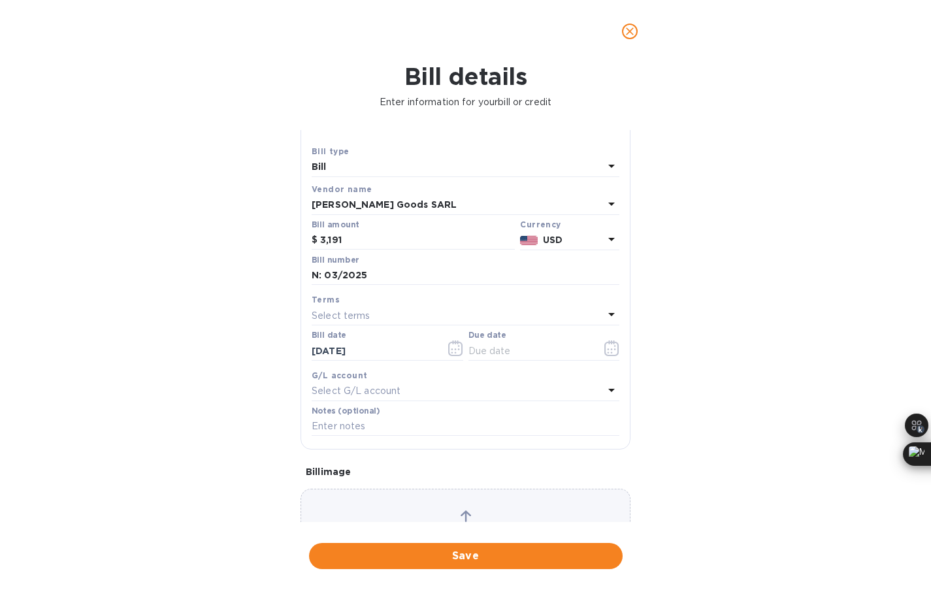
scroll to position [28, 0]
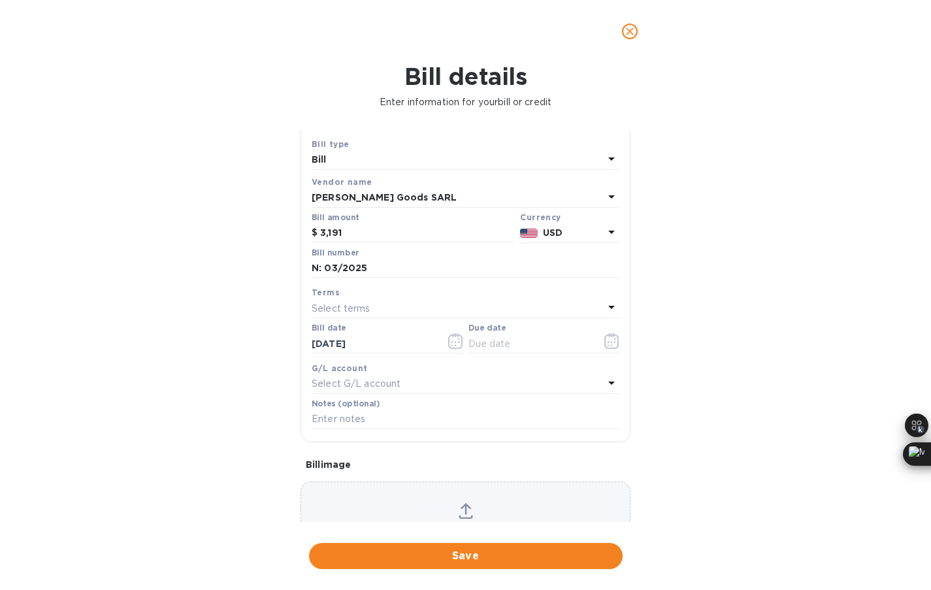
click at [374, 393] on div "Select G/L account" at bounding box center [458, 384] width 292 height 18
click at [273, 428] on div "Bill details Enter information for your bill or credit General information Save…" at bounding box center [465, 326] width 931 height 527
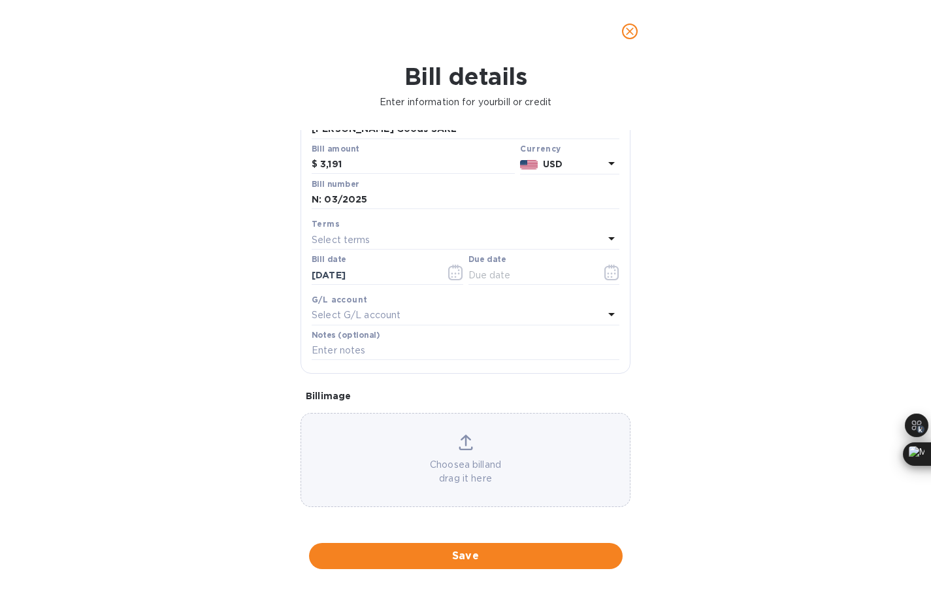
scroll to position [99, 0]
click at [477, 449] on div "Choose a bill and drag it here" at bounding box center [465, 459] width 329 height 51
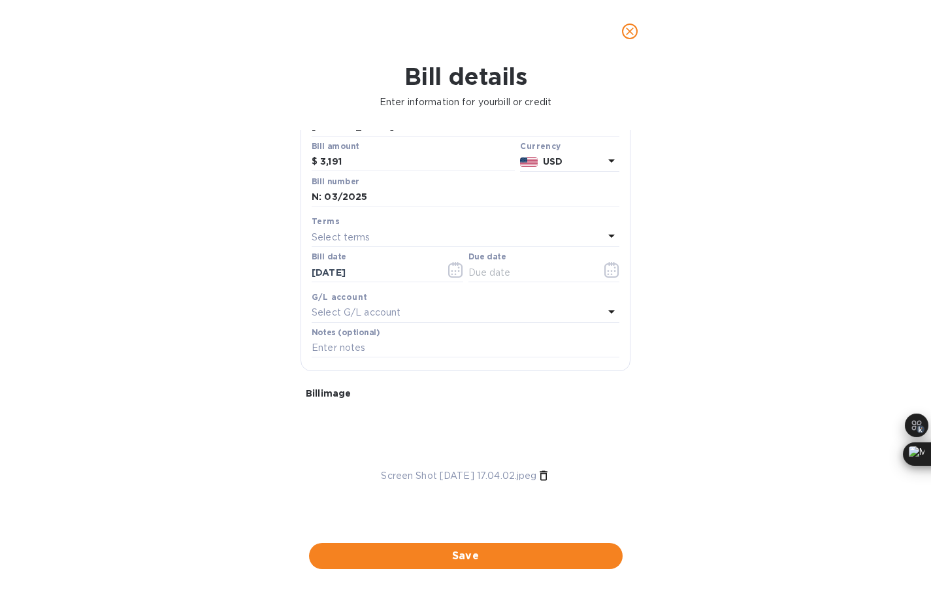
scroll to position [139, 0]
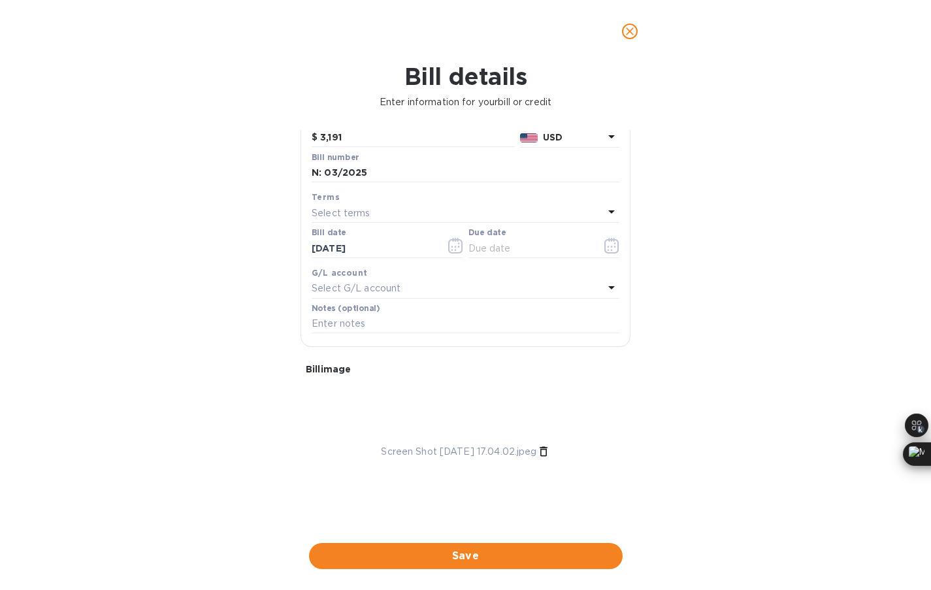
click at [524, 573] on div "Bill details Enter information for your bill or credit General information Save…" at bounding box center [465, 326] width 931 height 527
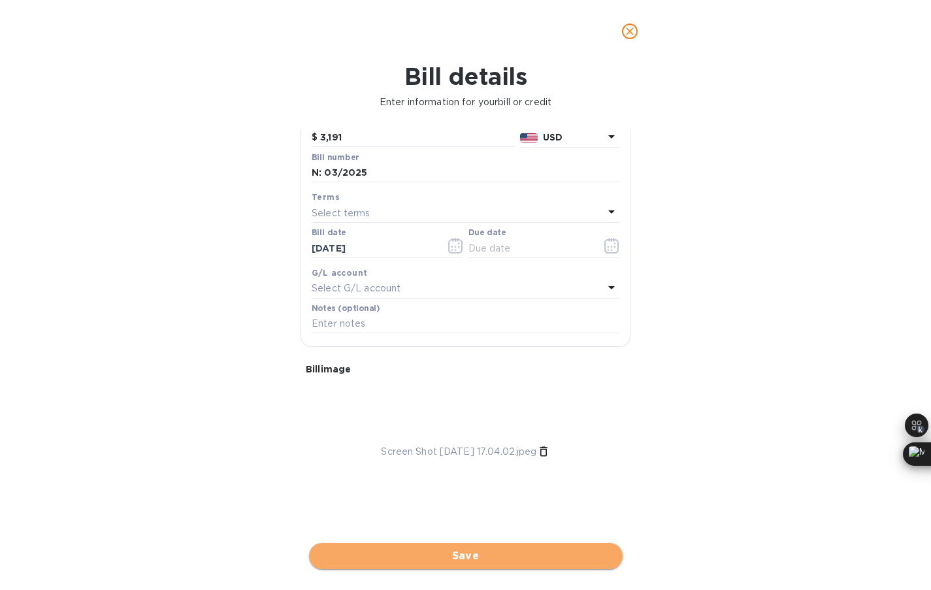
click at [524, 562] on span "Save" at bounding box center [465, 556] width 293 height 16
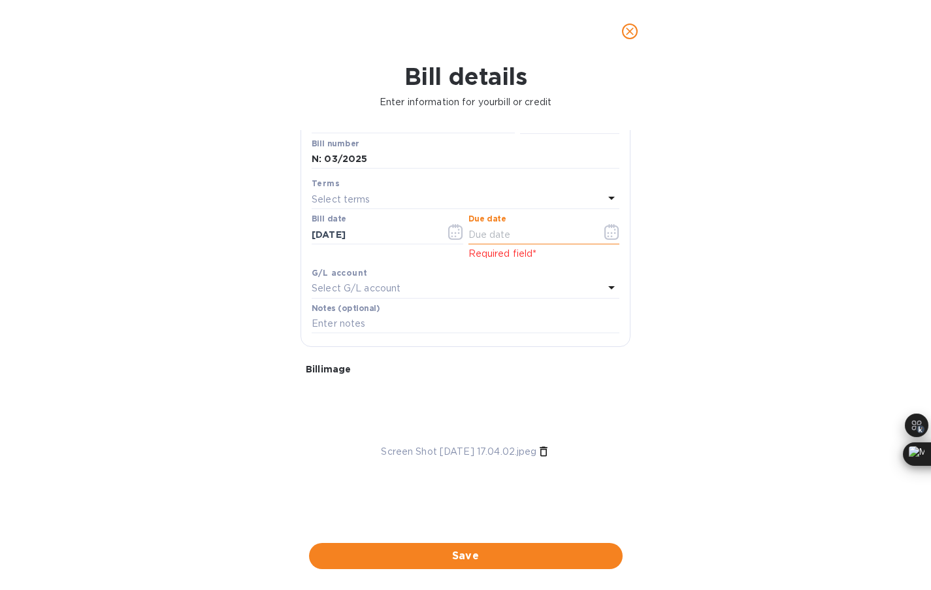
click at [514, 237] on input "text" at bounding box center [529, 235] width 123 height 20
click at [605, 230] on icon "button" at bounding box center [611, 232] width 15 height 16
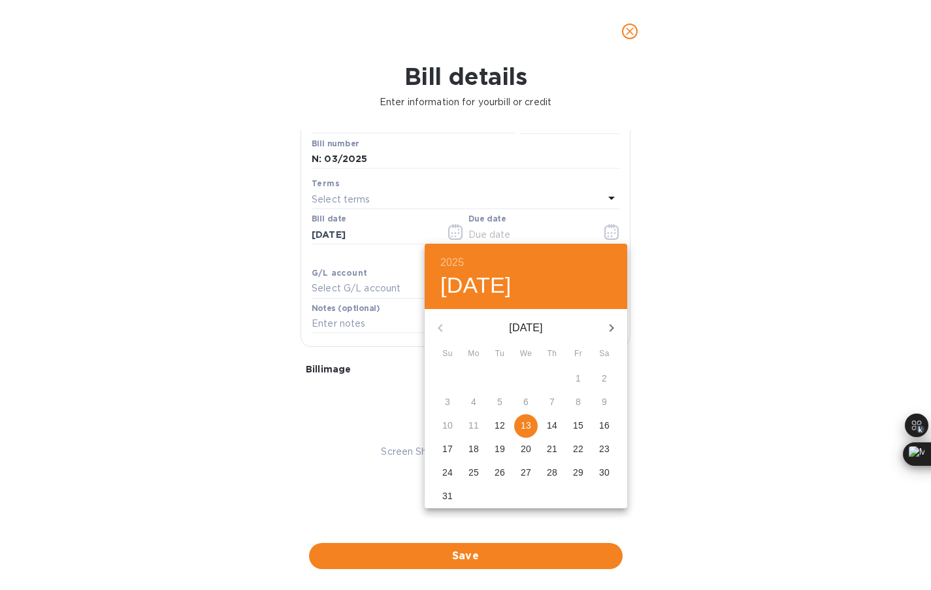
click at [553, 423] on p "14" at bounding box center [552, 425] width 10 height 13
type input "08/14/2025"
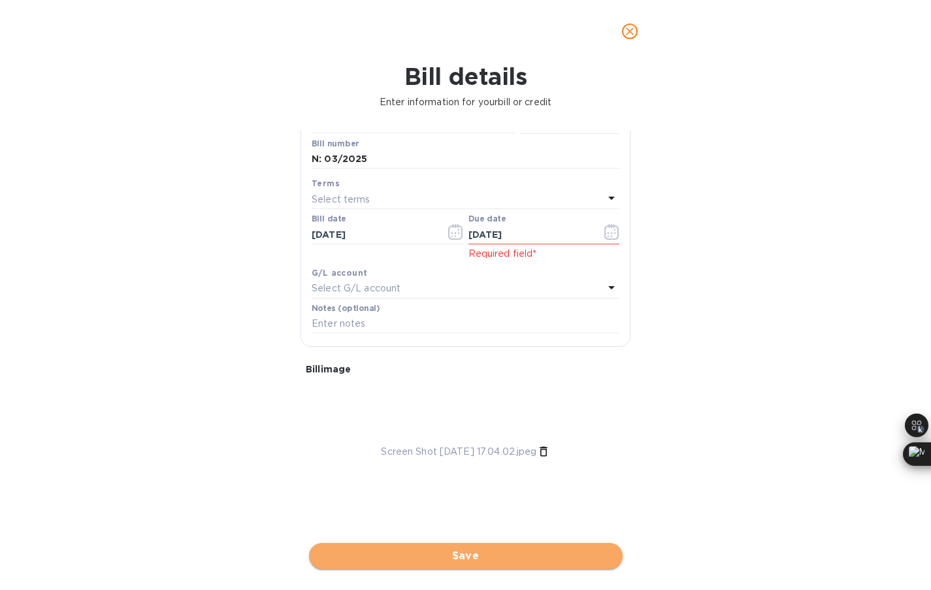
click at [524, 551] on span "Save" at bounding box center [465, 556] width 293 height 16
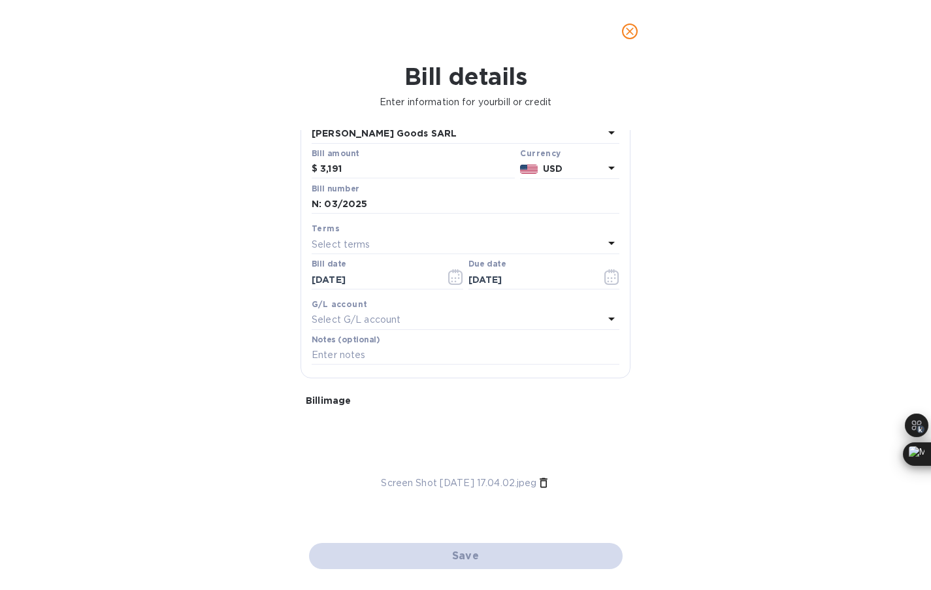
scroll to position [0, 0]
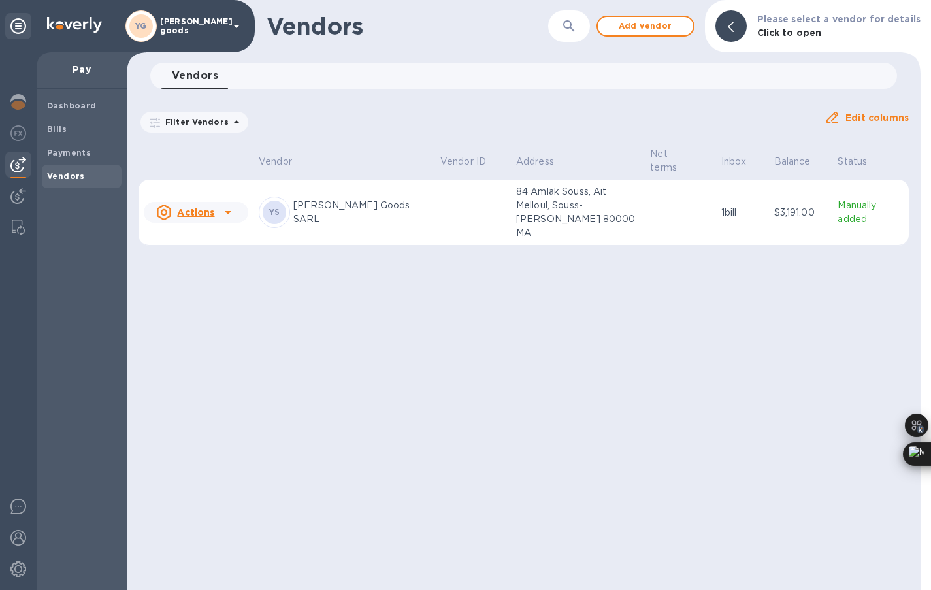
click at [366, 199] on p "Yemma Goods SARL" at bounding box center [361, 212] width 137 height 27
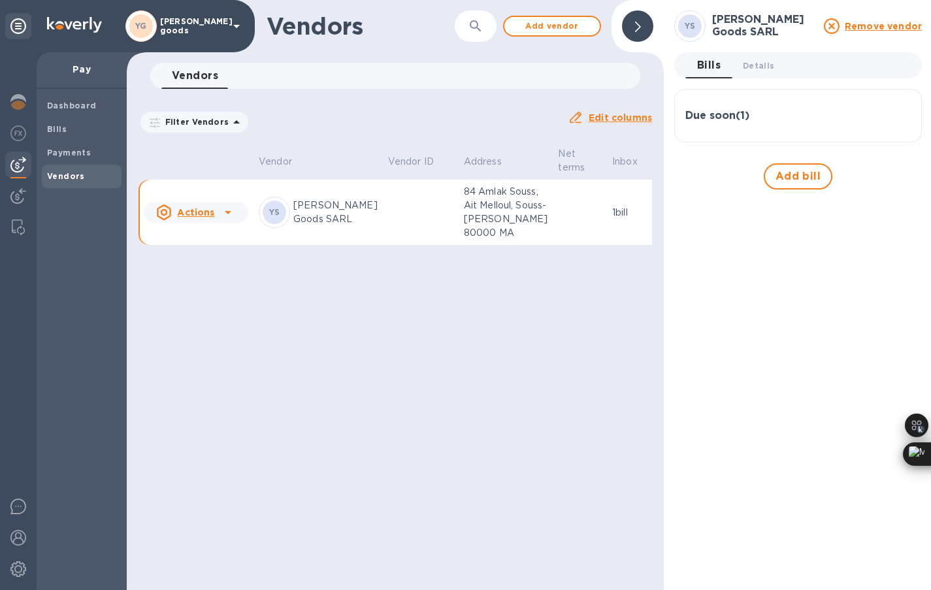
click at [735, 119] on h3 "Due soon ( 1 )" at bounding box center [717, 116] width 64 height 12
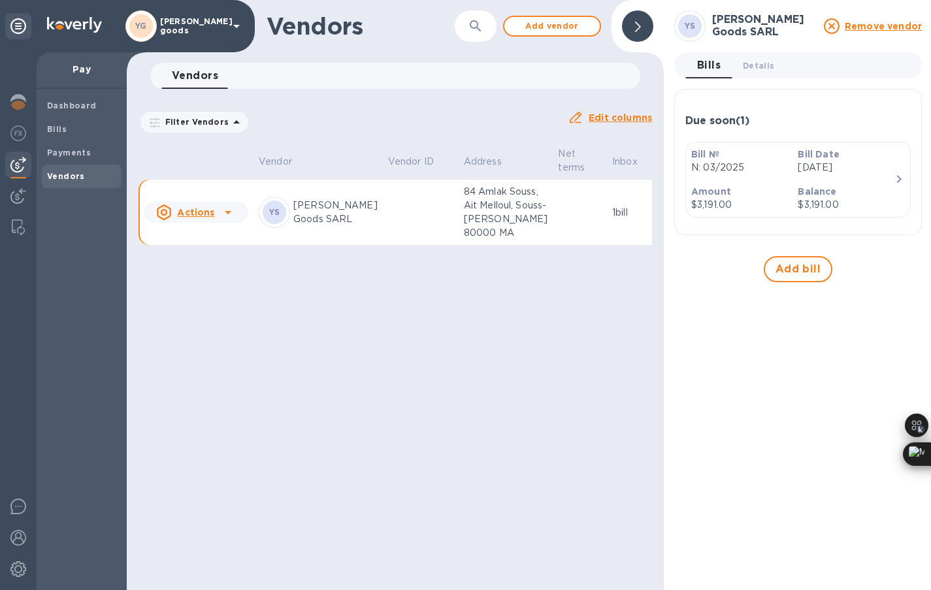
click at [796, 194] on div "Balance $3,191.00" at bounding box center [845, 198] width 106 height 37
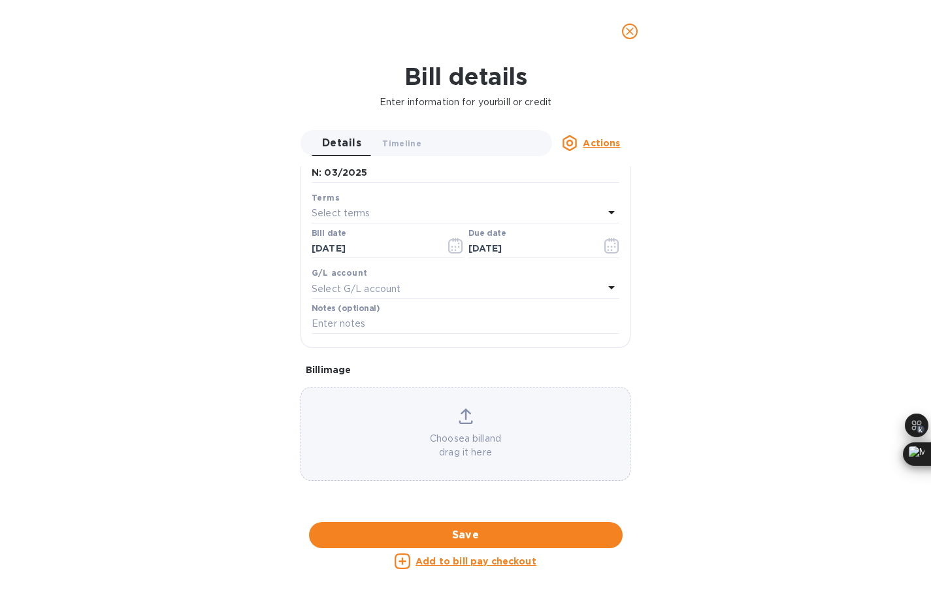
scroll to position [445, 0]
click at [507, 566] on p "Add to bill pay checkout" at bounding box center [475, 561] width 121 height 13
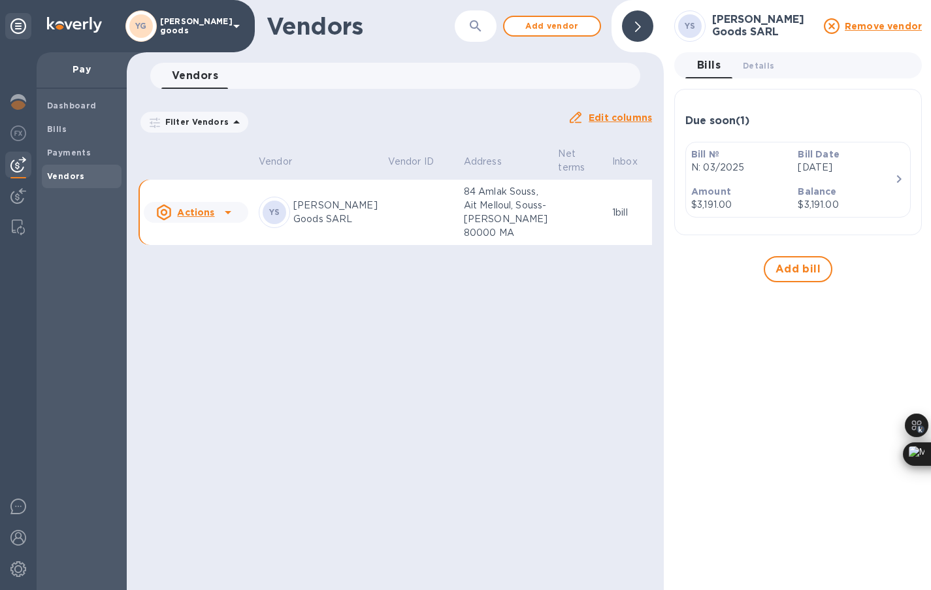
click at [777, 202] on p "$3,191.00" at bounding box center [739, 205] width 96 height 14
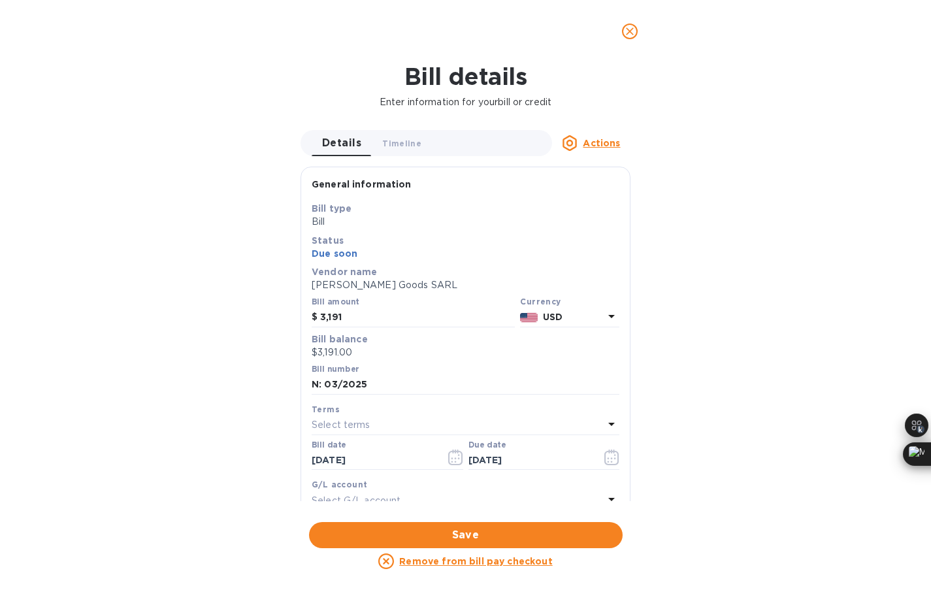
click at [630, 40] on button "close" at bounding box center [629, 31] width 31 height 31
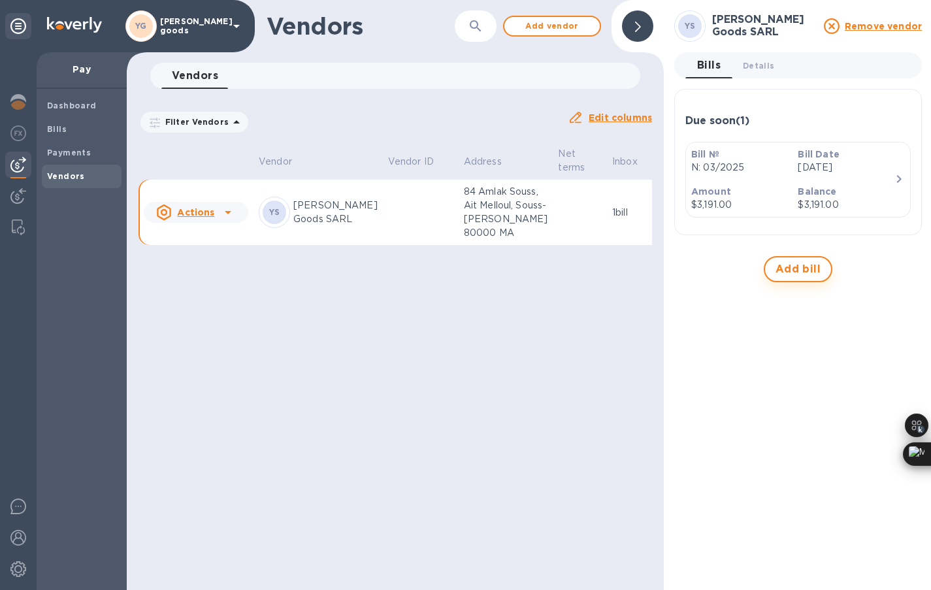
click at [812, 269] on span "Add bill" at bounding box center [798, 269] width 46 height 16
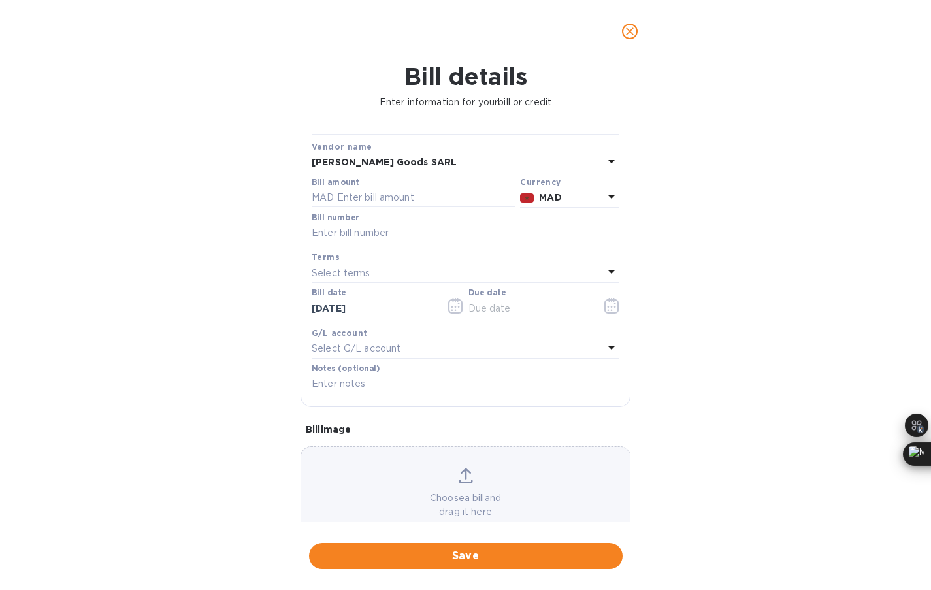
scroll to position [99, 0]
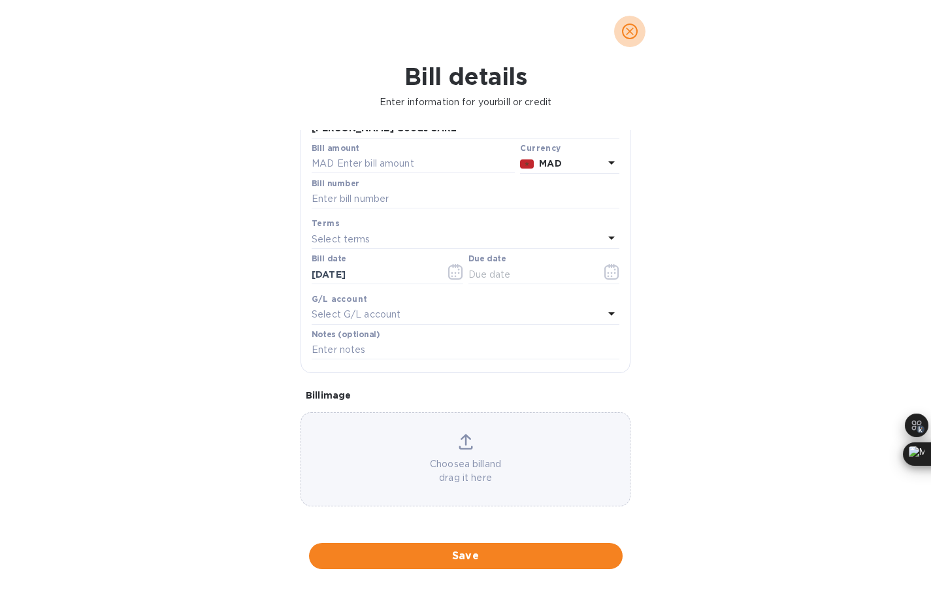
click at [637, 30] on button "close" at bounding box center [629, 31] width 31 height 31
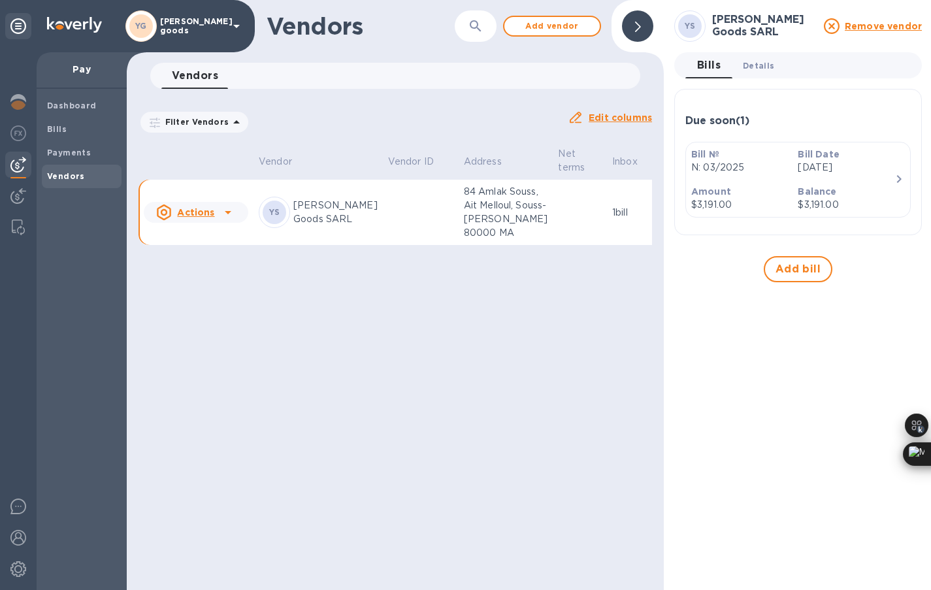
click at [745, 64] on span "Details 0" at bounding box center [758, 66] width 31 height 14
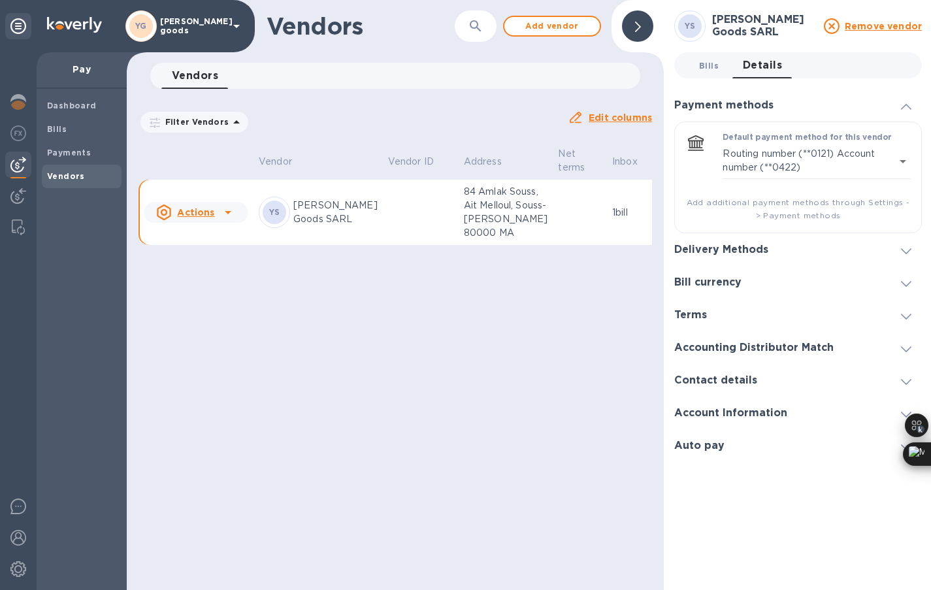
click at [711, 61] on span "Bills 0" at bounding box center [709, 66] width 20 height 14
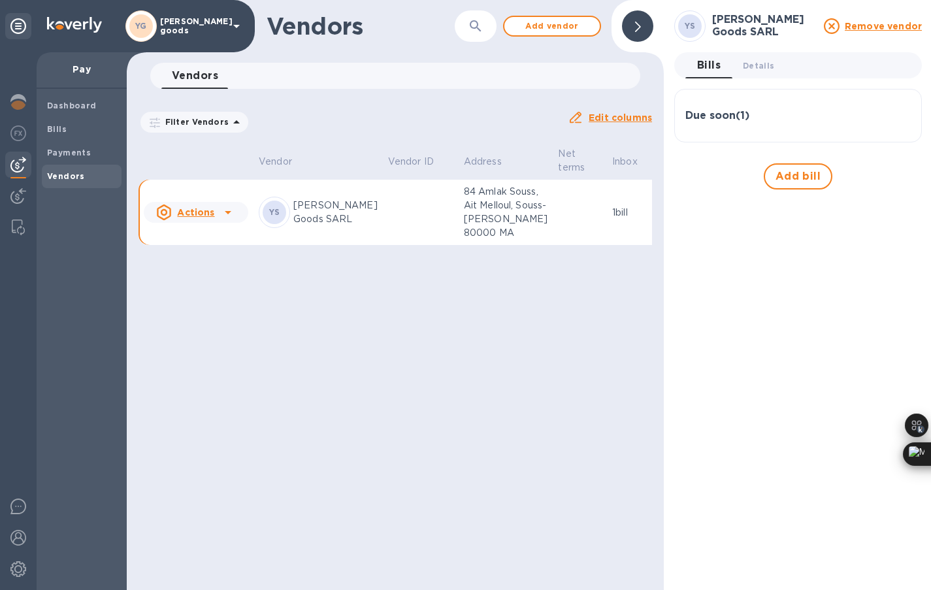
click at [749, 116] on h3 "Due soon ( 1 )" at bounding box center [717, 116] width 64 height 12
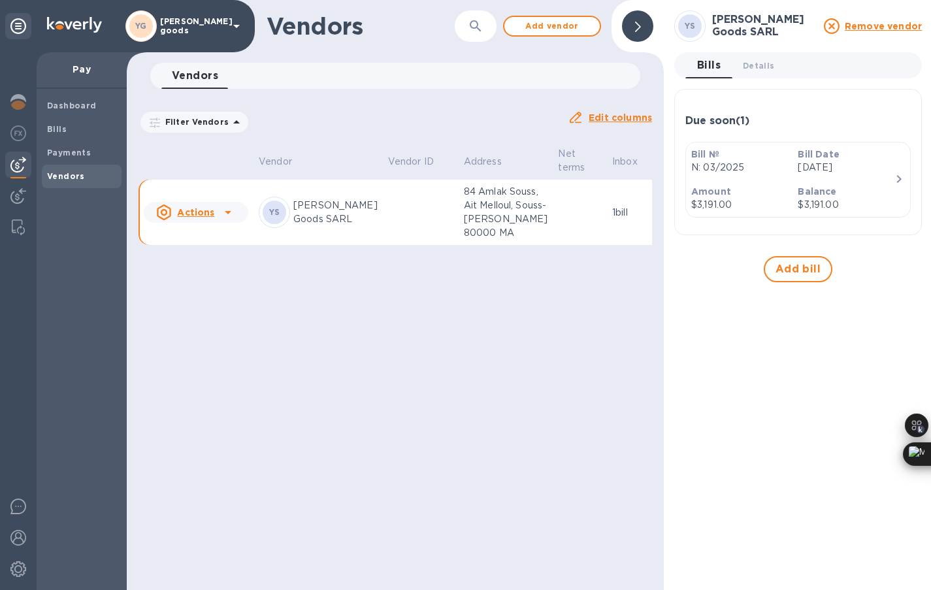
click at [825, 191] on b "Balance" at bounding box center [816, 191] width 39 height 10
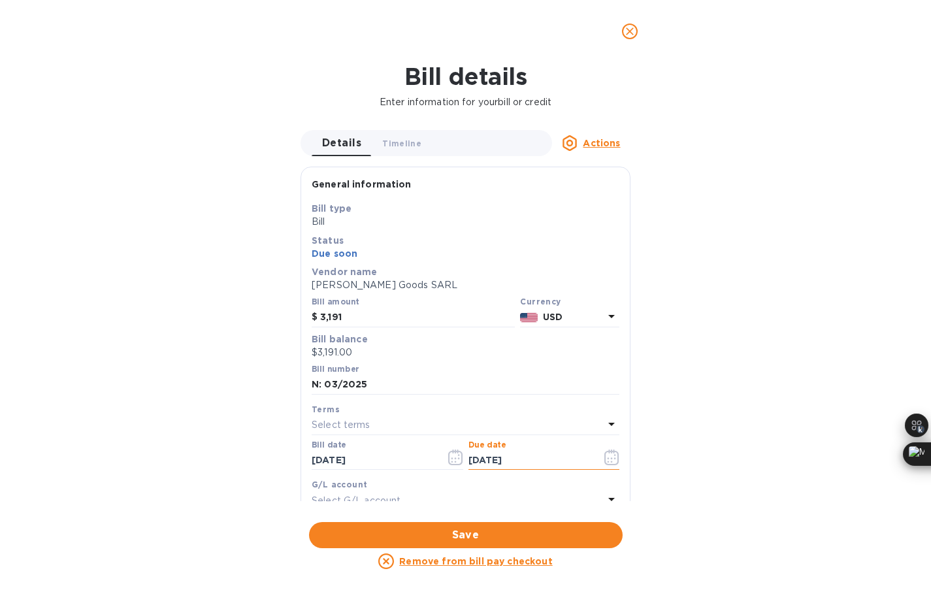
click at [543, 466] on input "08/14/2025" at bounding box center [529, 461] width 123 height 20
click at [616, 462] on button "button" at bounding box center [611, 457] width 31 height 31
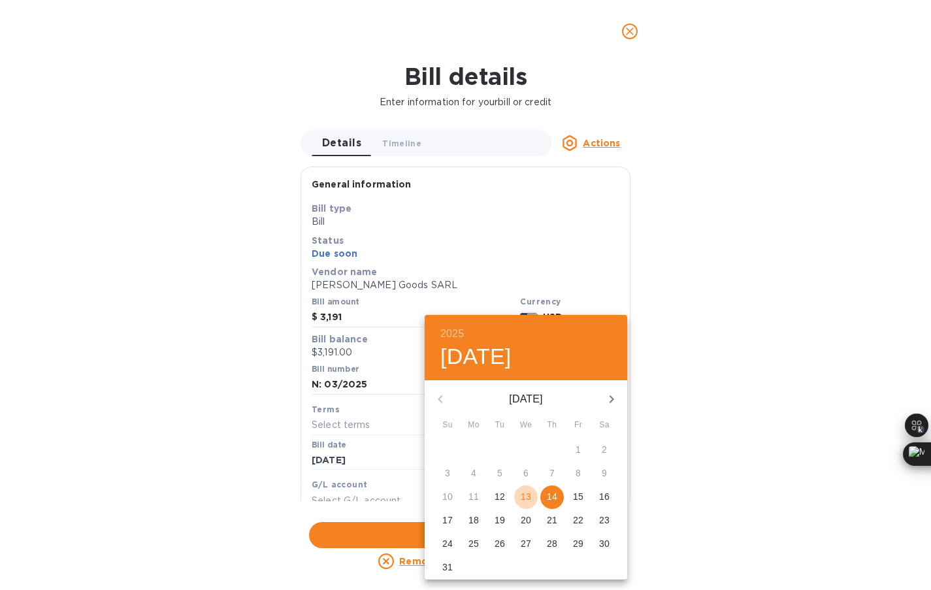
click at [525, 498] on p "13" at bounding box center [526, 496] width 10 height 13
type input "08/13/2025"
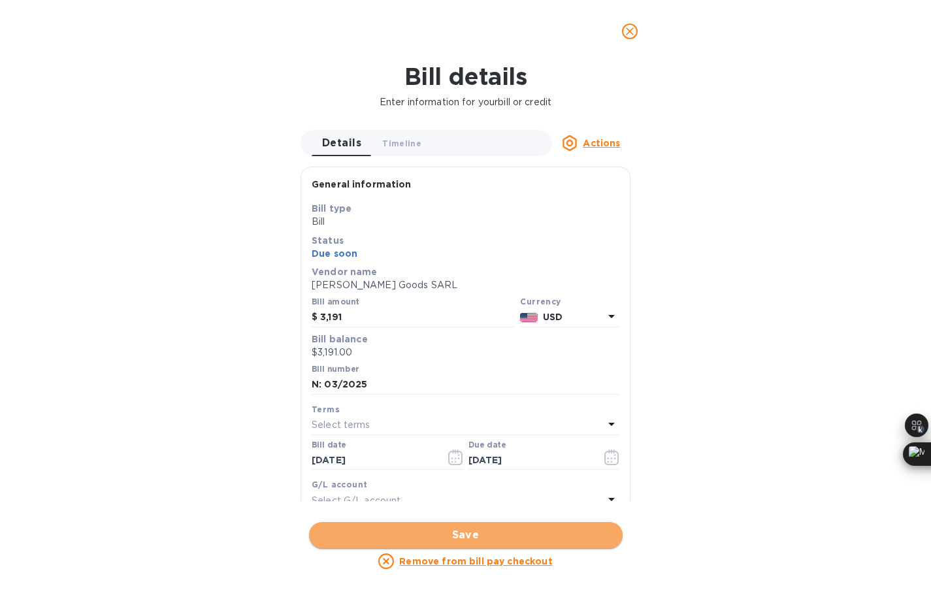
click at [556, 545] on button "Save" at bounding box center [466, 535] width 314 height 26
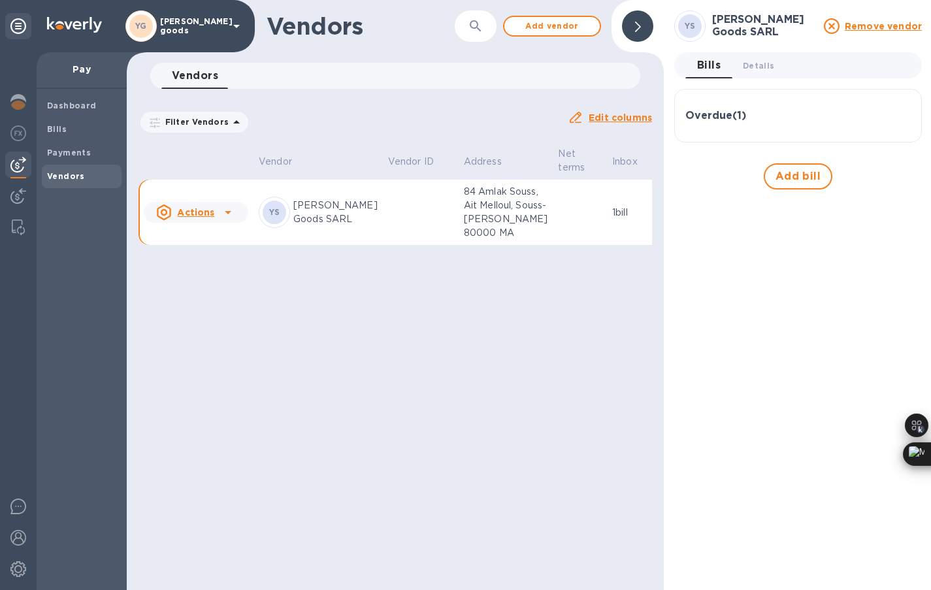
click at [728, 104] on div "Overdue ( 1 )" at bounding box center [797, 115] width 225 height 31
click at [233, 220] on icon at bounding box center [228, 212] width 16 height 16
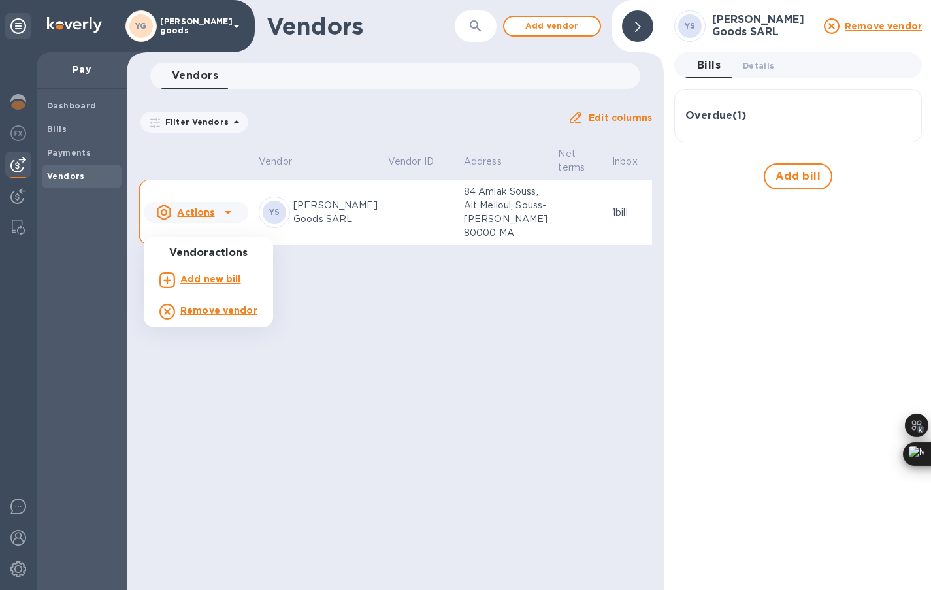
click at [233, 227] on div at bounding box center [465, 295] width 931 height 590
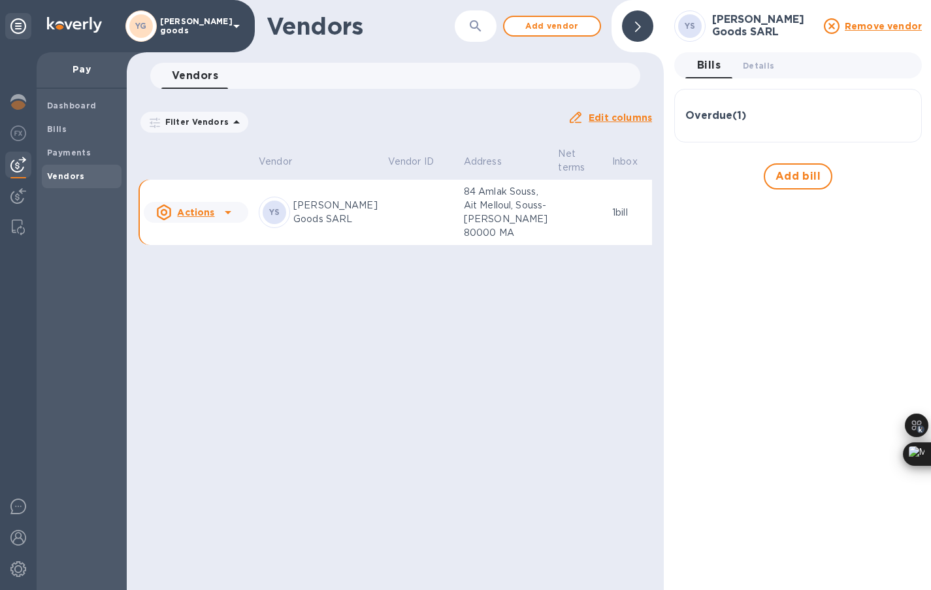
click at [383, 245] on td at bounding box center [421, 213] width 76 height 66
click at [464, 214] on p "84 Amlak Souss, Ait Melloul, Souss-Massa-Drâa 80000 MA" at bounding box center [506, 212] width 84 height 55
click at [748, 59] on span "Details 0" at bounding box center [758, 66] width 31 height 14
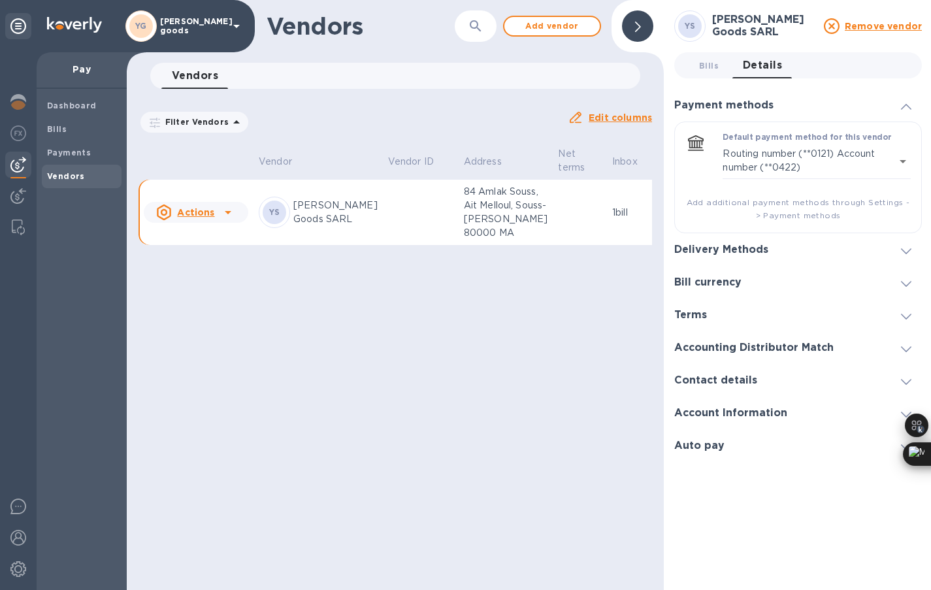
click at [855, 244] on div "Delivery Methods" at bounding box center [798, 249] width 248 height 33
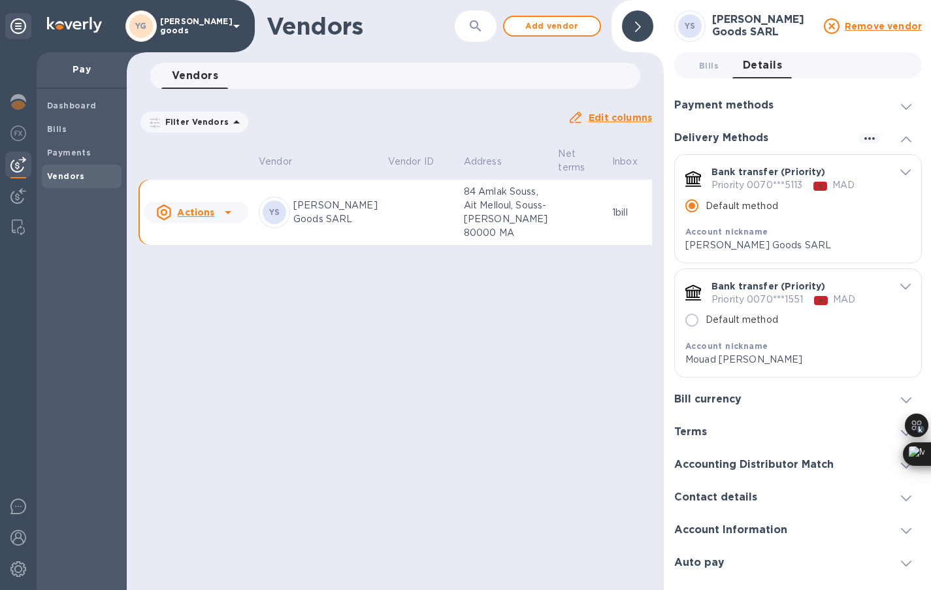
click at [746, 408] on div "Bill currency" at bounding box center [798, 399] width 248 height 33
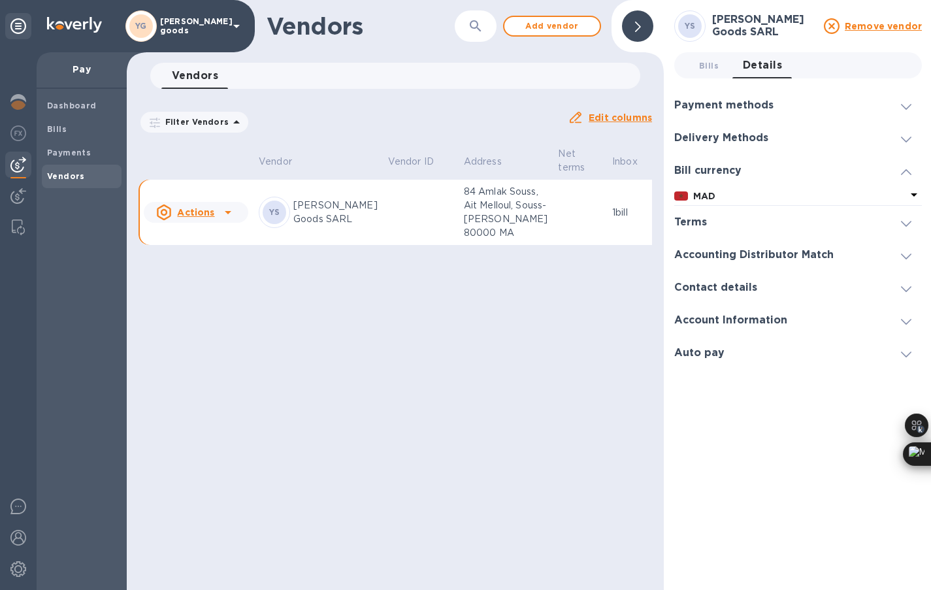
click at [694, 225] on h3 "Terms" at bounding box center [690, 222] width 33 height 12
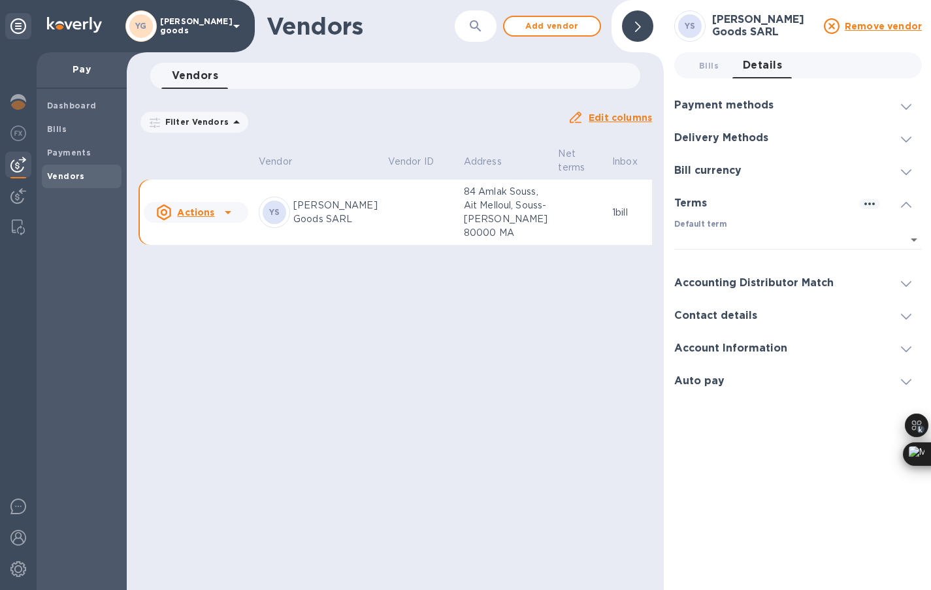
click at [723, 283] on h3 "Accounting Distributor Match" at bounding box center [753, 283] width 159 height 12
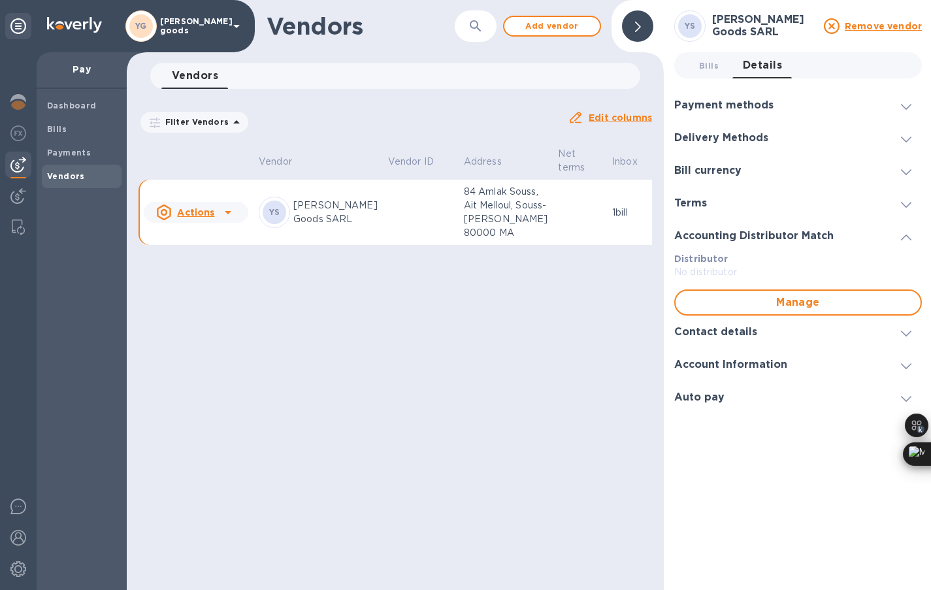
click at [739, 332] on h3 "Contact details" at bounding box center [715, 332] width 83 height 12
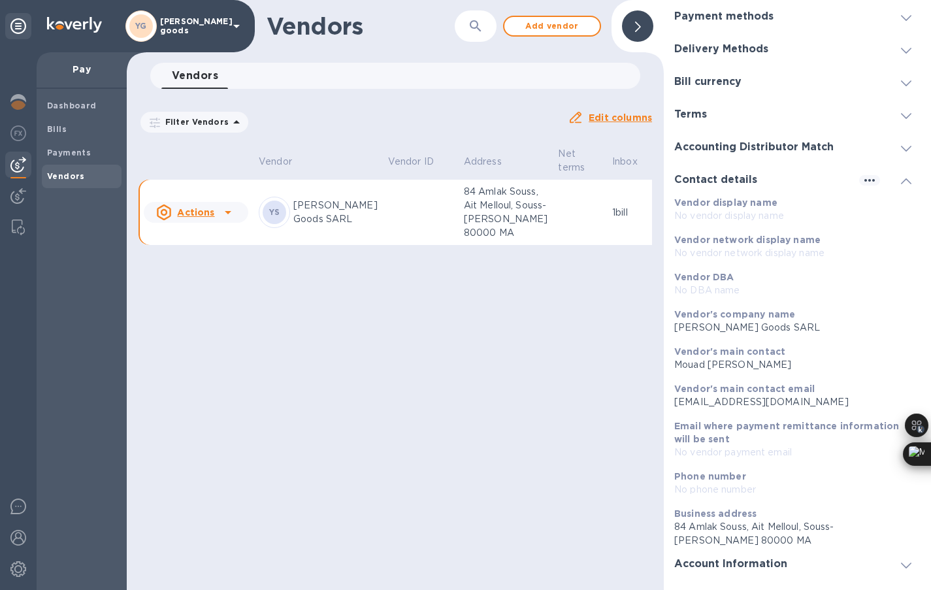
scroll to position [112, 0]
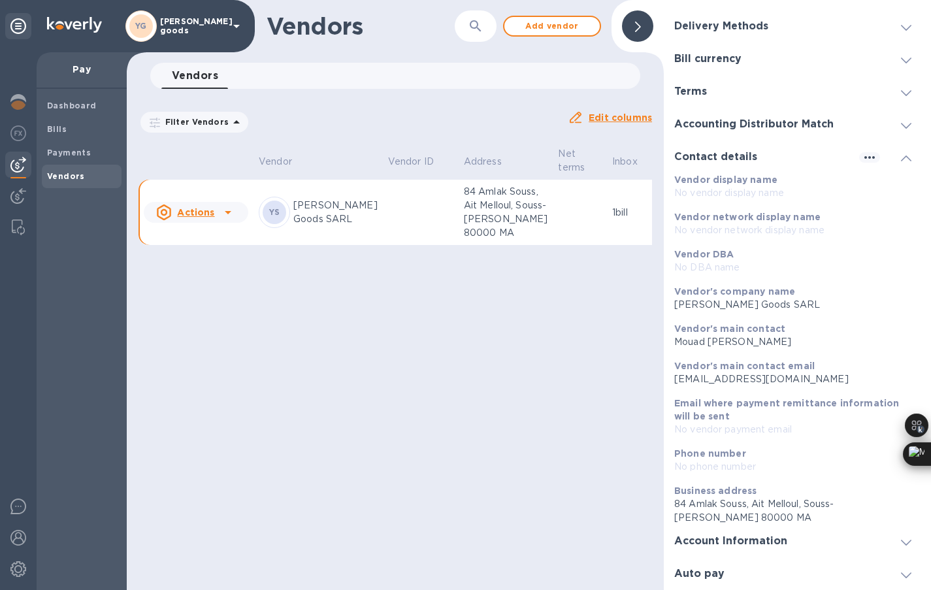
click at [779, 546] on h3 "Account Information" at bounding box center [730, 541] width 113 height 12
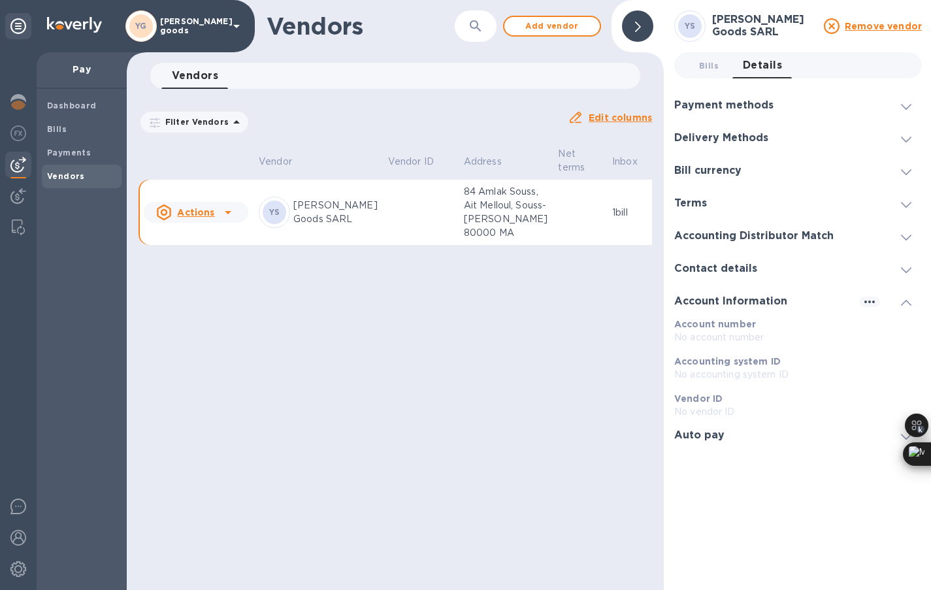
click at [720, 443] on div "Auto pay" at bounding box center [798, 435] width 248 height 33
click at [906, 366] on input "checkbox" at bounding box center [898, 362] width 67 height 22
checkbox input "false"
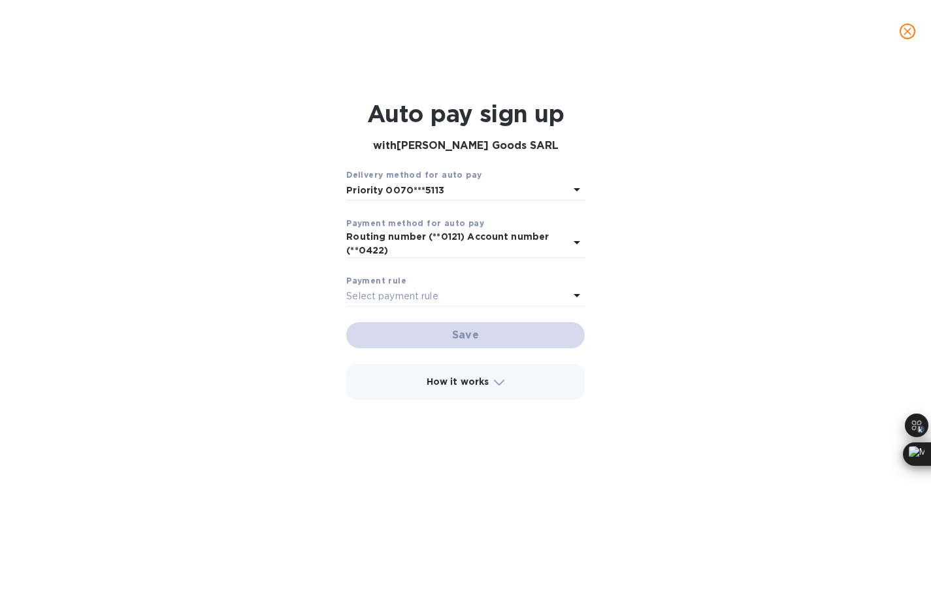
click at [457, 298] on div "Select payment rule" at bounding box center [457, 296] width 222 height 18
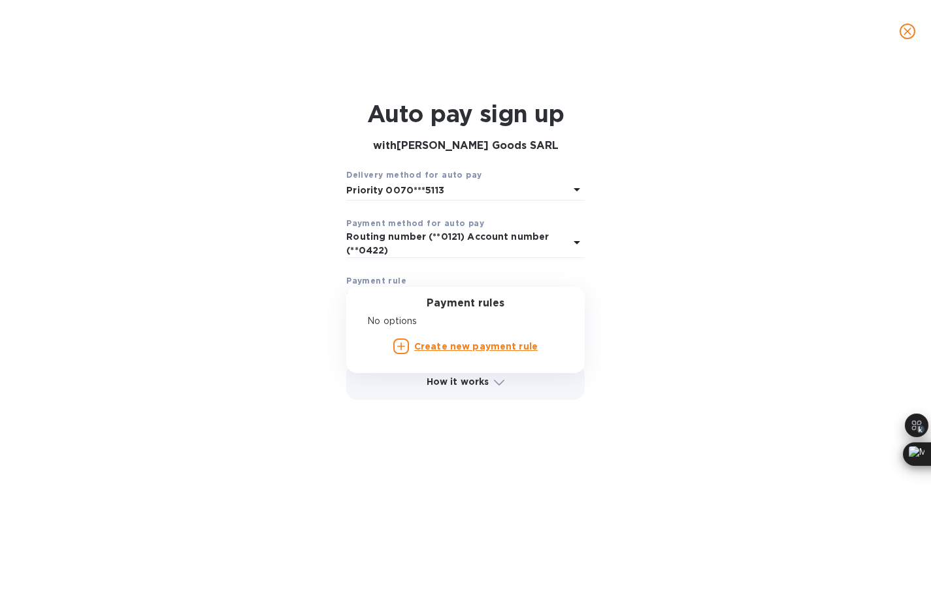
click at [440, 353] on p "Create new payment rule" at bounding box center [475, 347] width 123 height 14
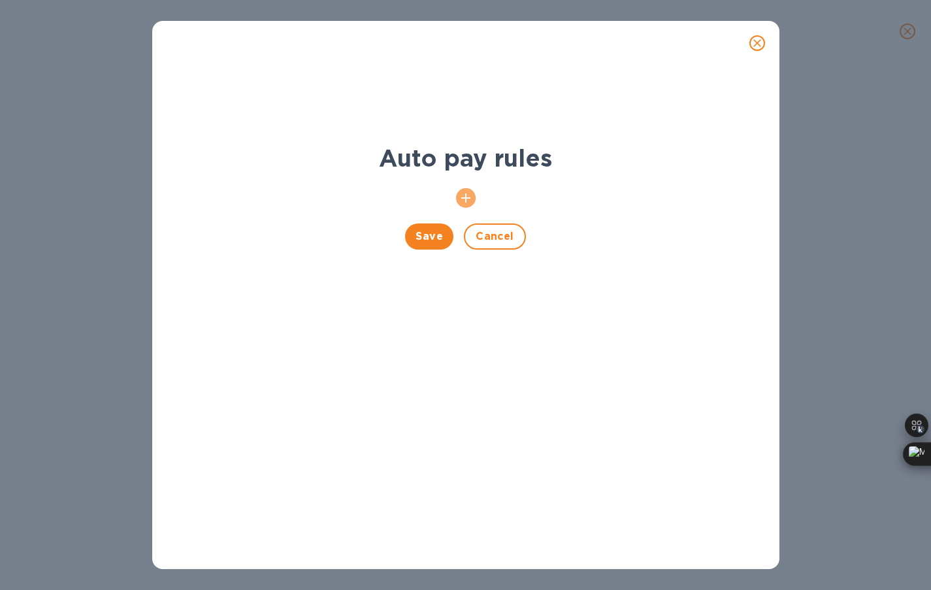
click at [465, 199] on icon "button" at bounding box center [465, 197] width 9 height 9
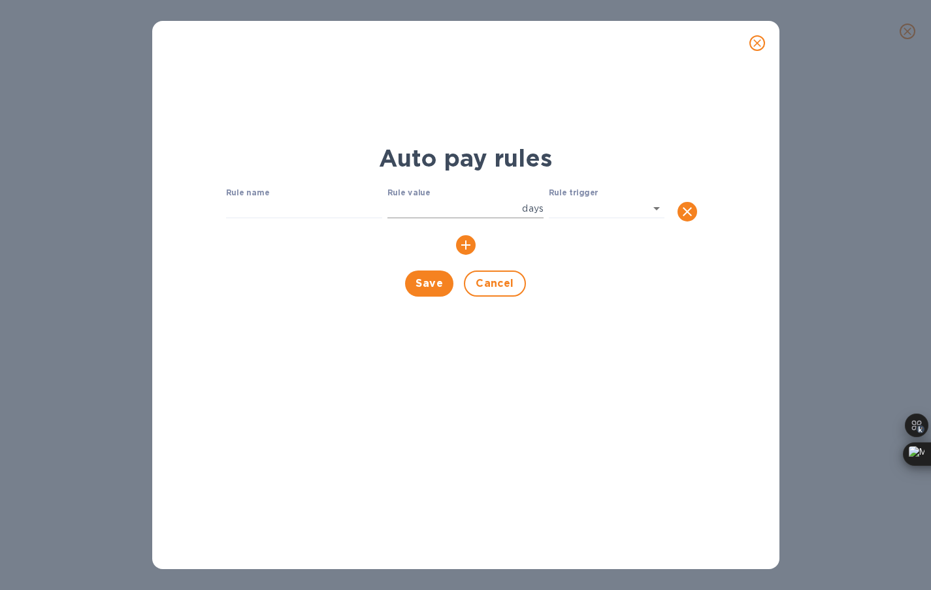
click at [428, 199] on input "number" at bounding box center [451, 209] width 129 height 20
click at [755, 45] on icon "close" at bounding box center [756, 43] width 13 height 13
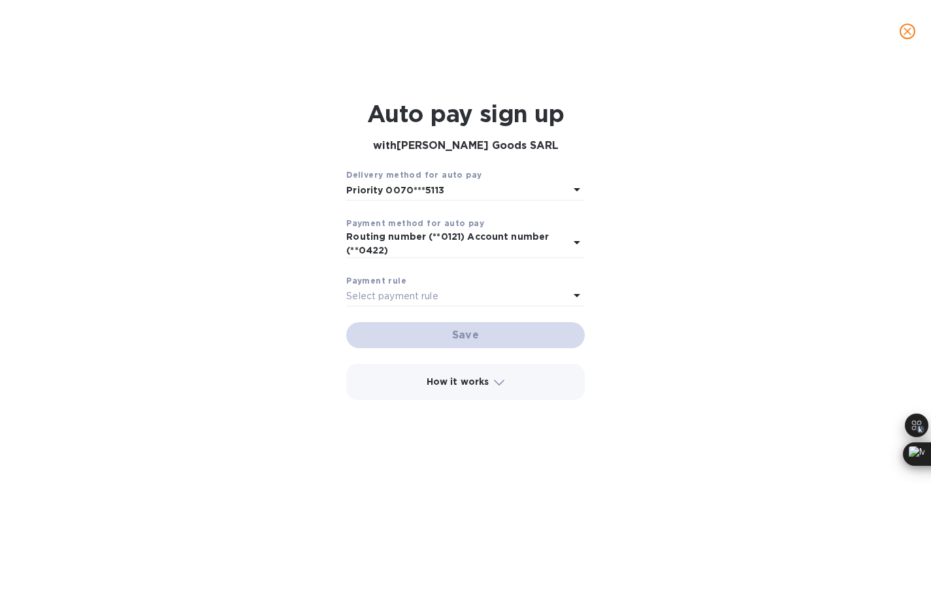
click at [902, 35] on button "close" at bounding box center [907, 31] width 31 height 31
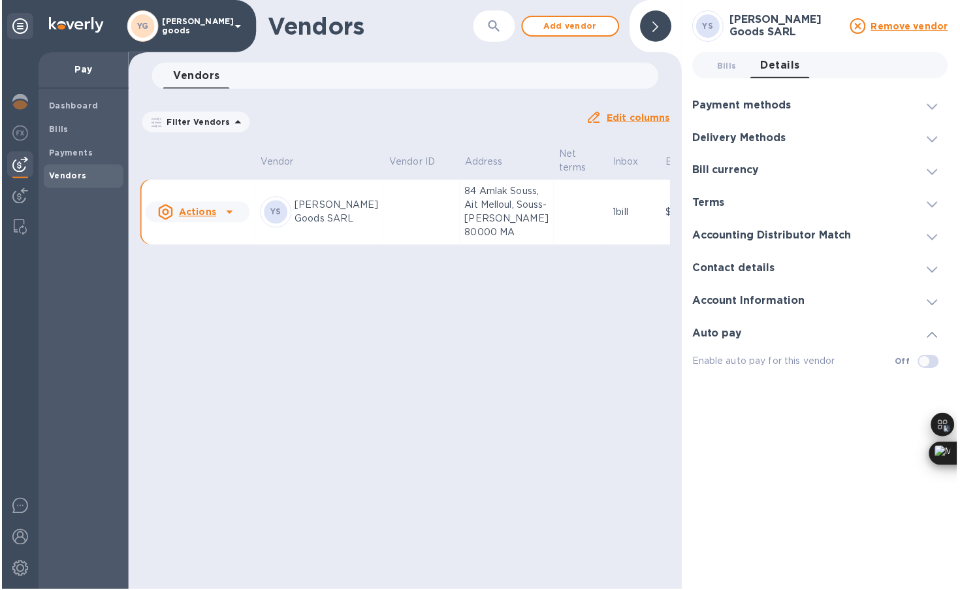
scroll to position [1, 0]
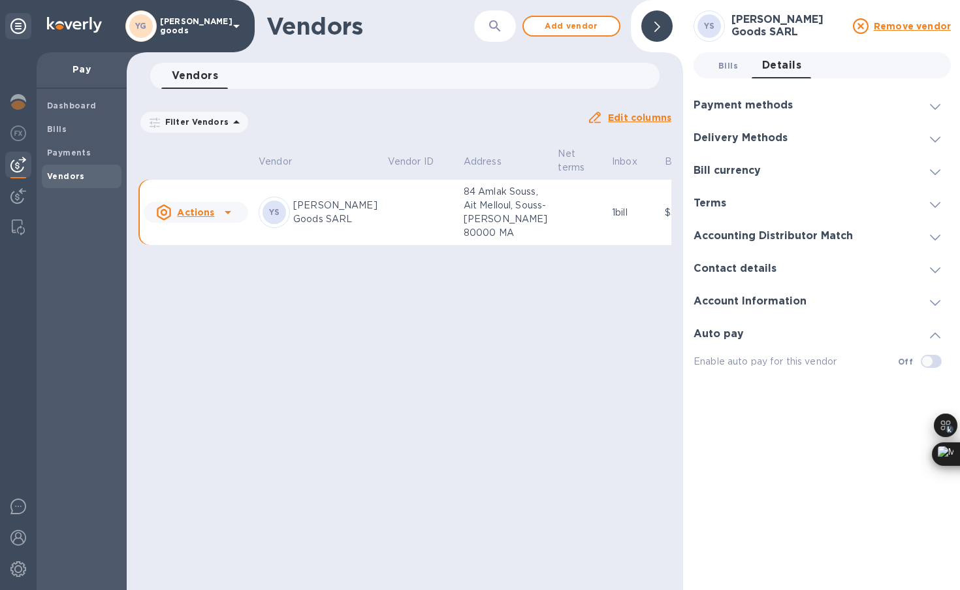
click at [723, 69] on span "Bills 0" at bounding box center [728, 66] width 20 height 14
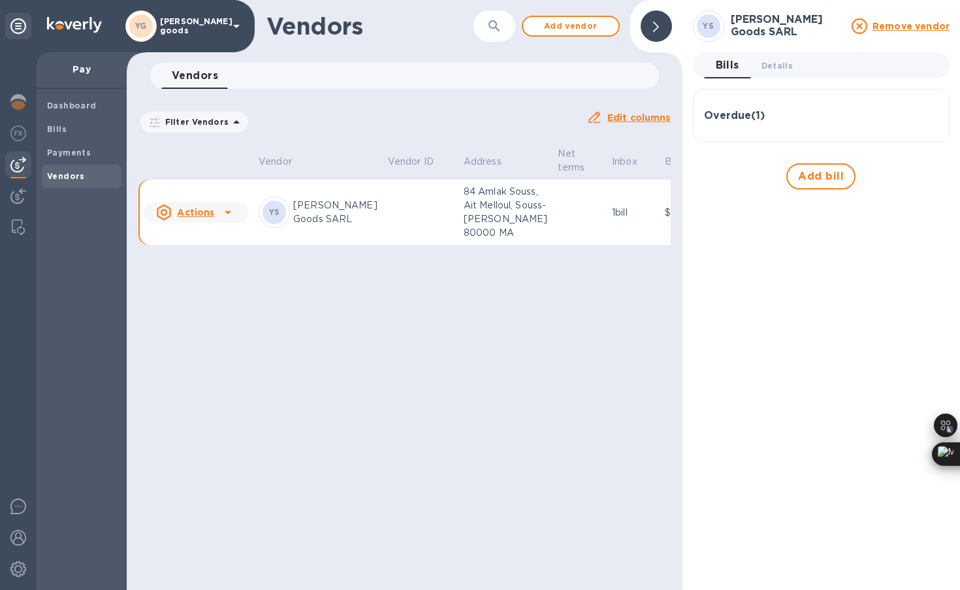
click at [654, 30] on icon at bounding box center [656, 27] width 6 height 10
